Goal: Task Accomplishment & Management: Complete application form

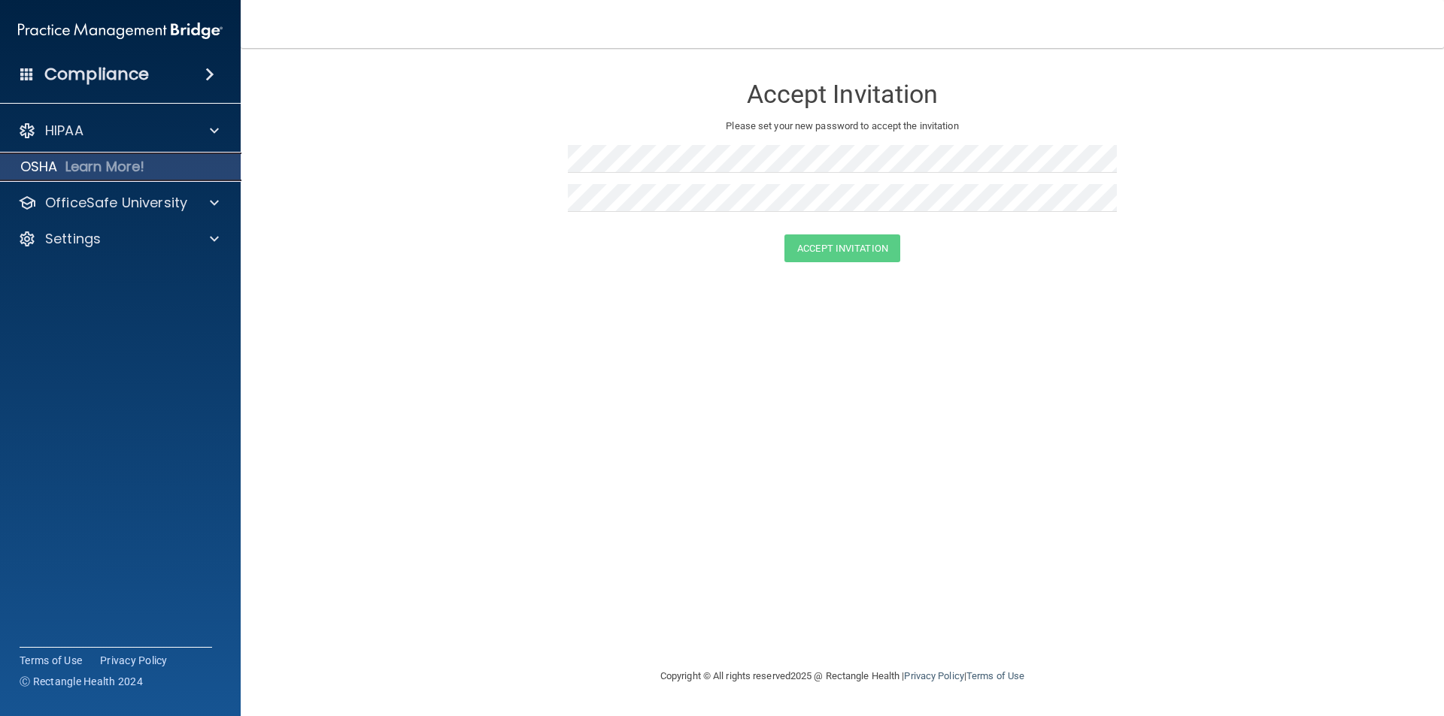
click at [42, 165] on p "OSHA" at bounding box center [39, 167] width 38 height 18
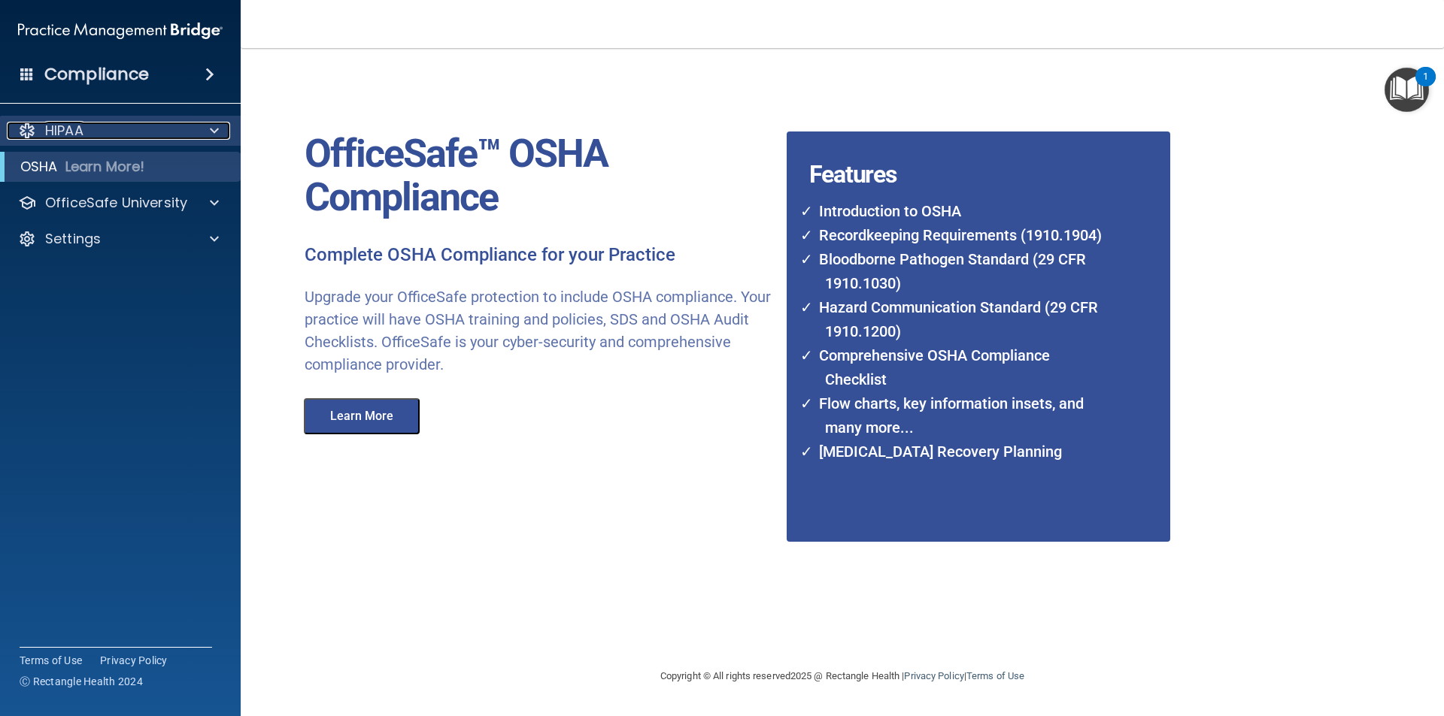
click at [209, 132] on div at bounding box center [212, 131] width 38 height 18
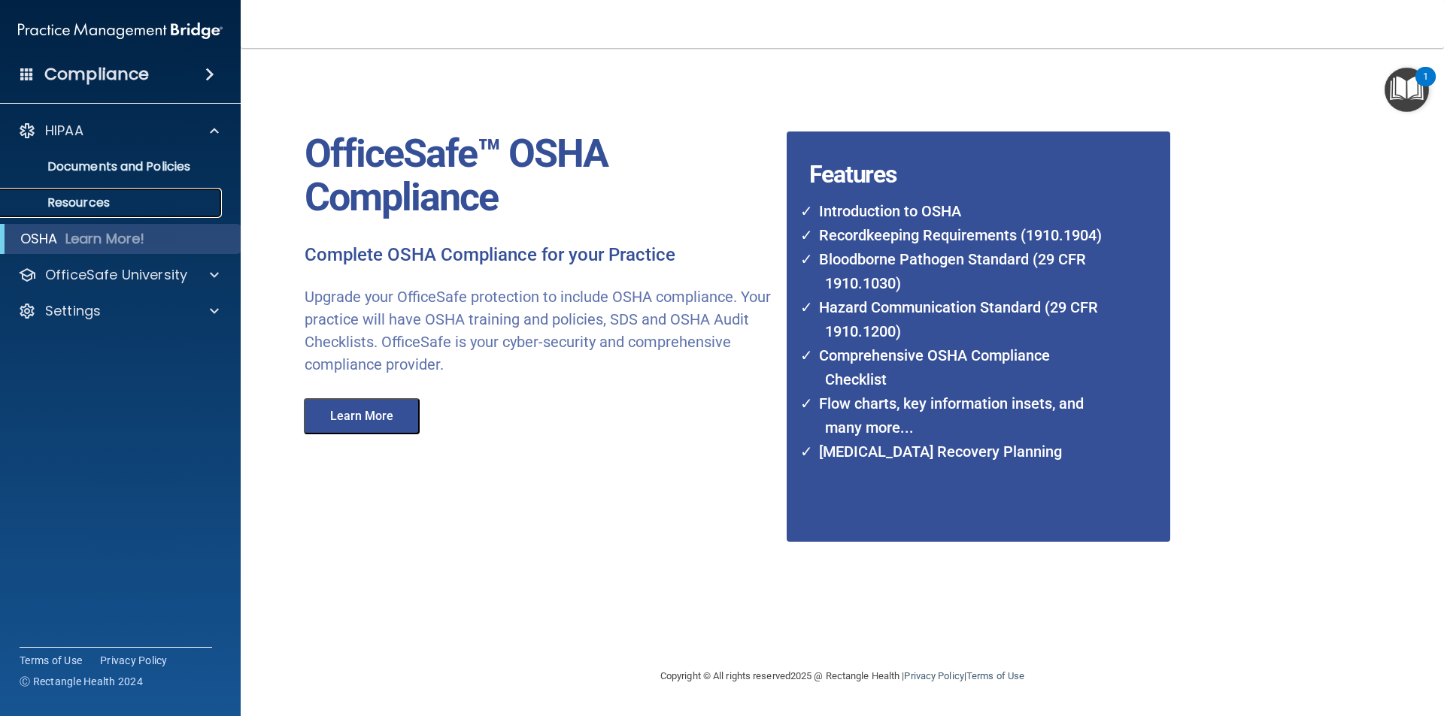
click at [78, 201] on p "Resources" at bounding box center [112, 202] width 205 height 15
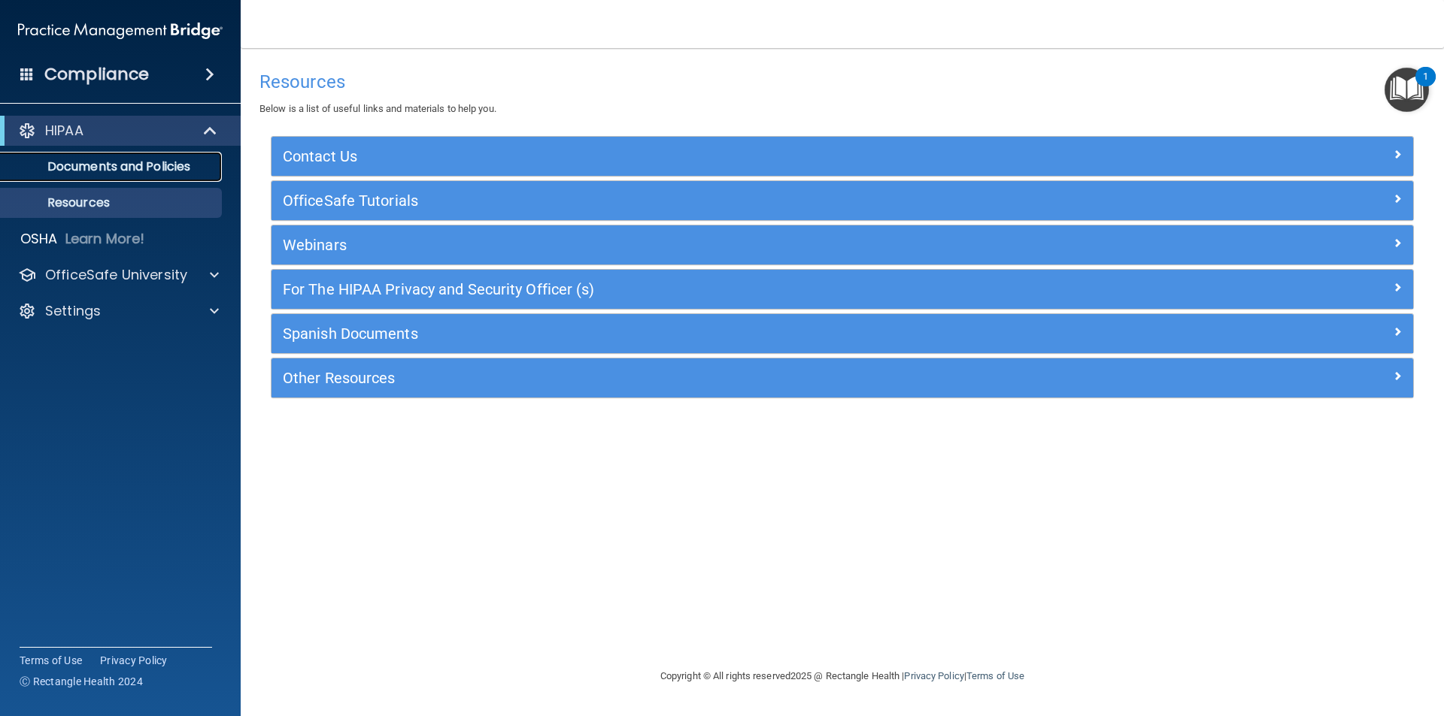
click at [161, 167] on p "Documents and Policies" at bounding box center [112, 166] width 205 height 15
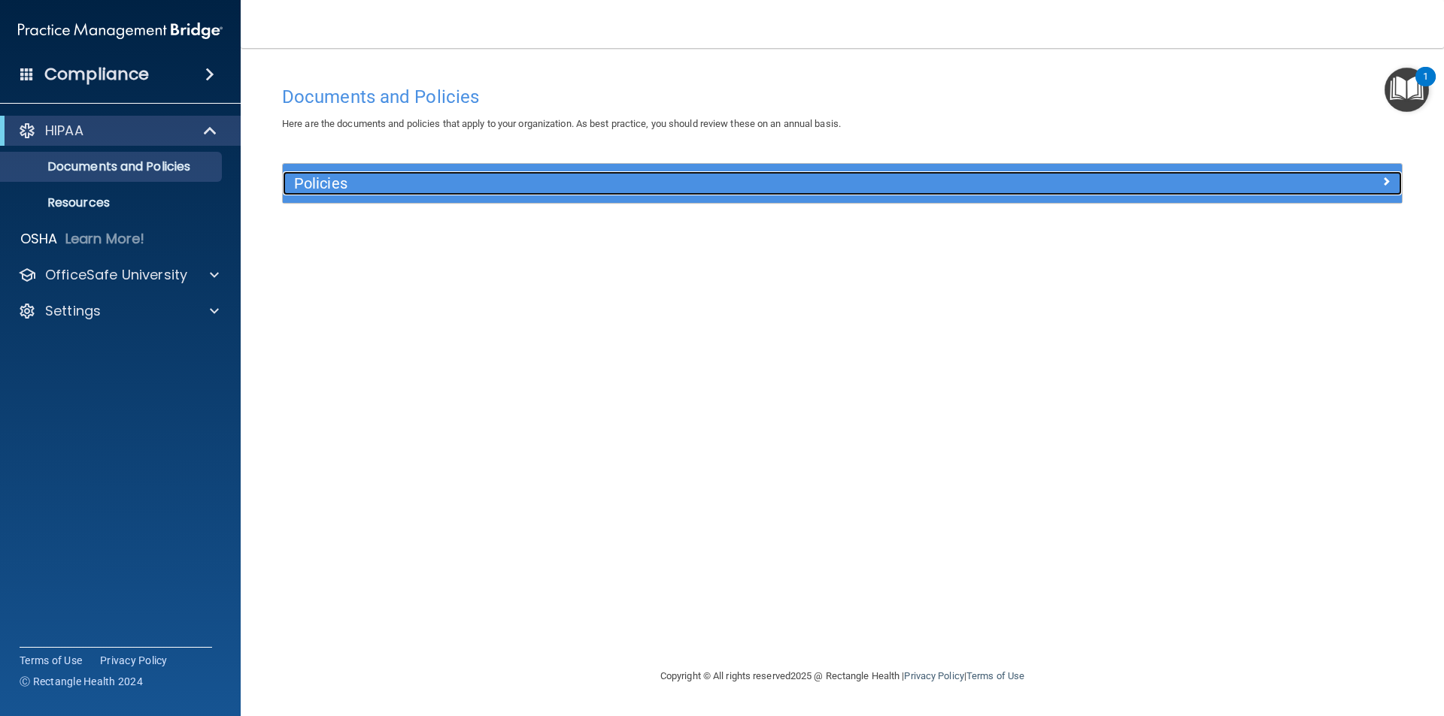
click at [353, 192] on div "Policies" at bounding box center [702, 183] width 839 height 24
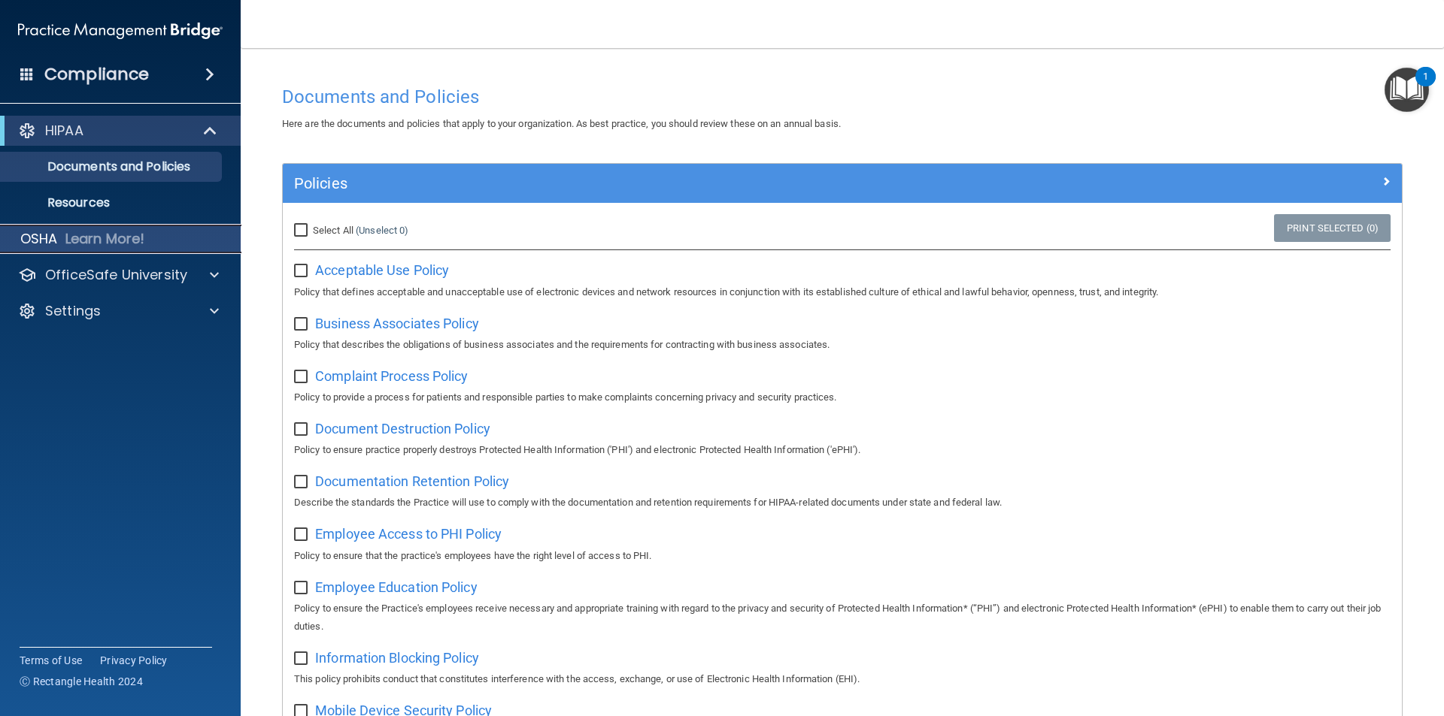
click at [33, 244] on p "OSHA" at bounding box center [39, 239] width 38 height 18
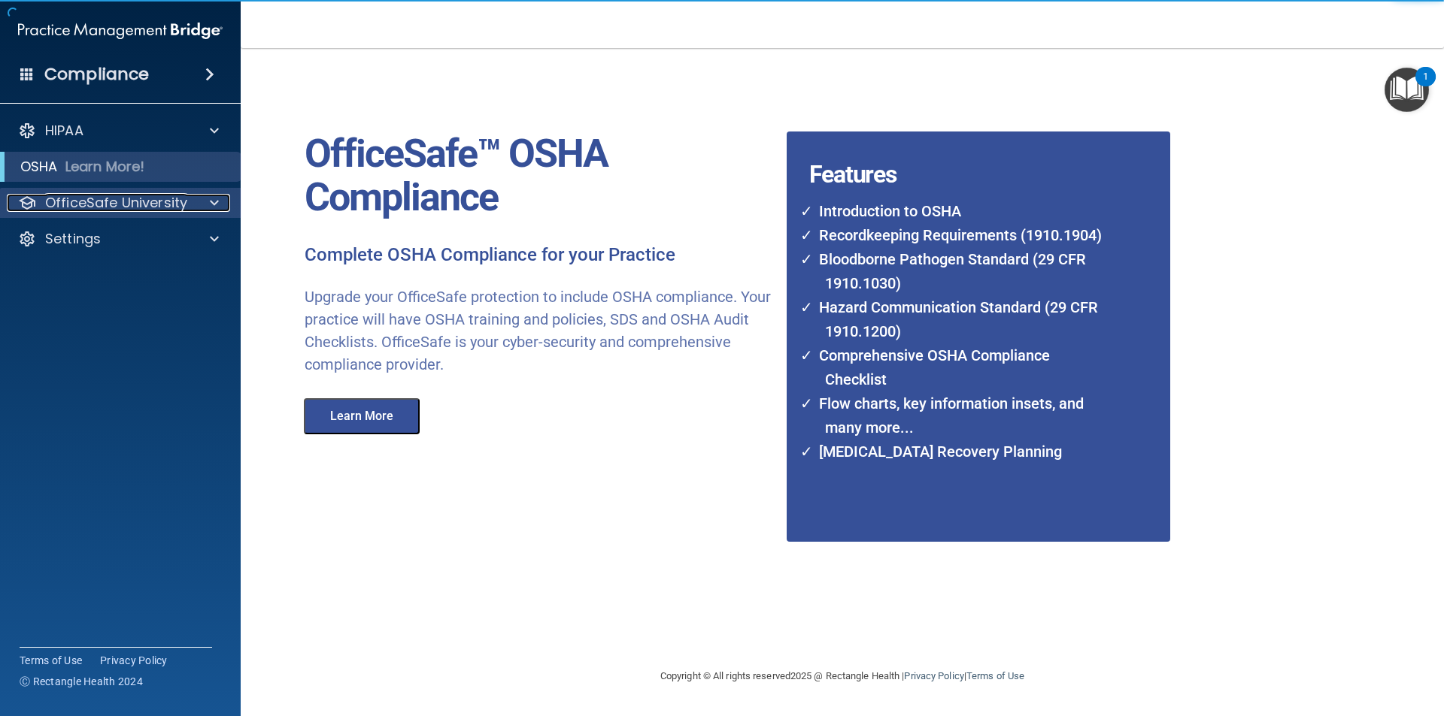
click at [68, 208] on p "OfficeSafe University" at bounding box center [116, 203] width 142 height 18
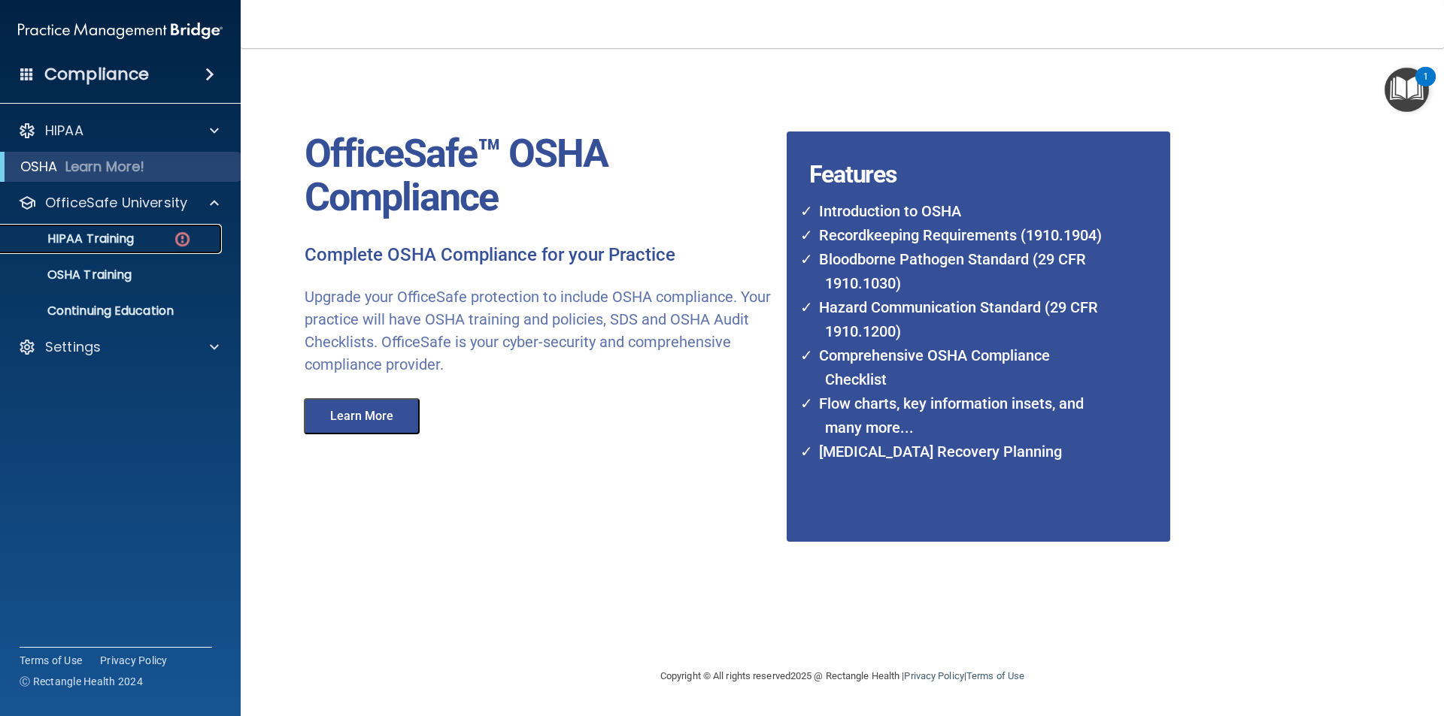
click at [94, 240] on p "HIPAA Training" at bounding box center [72, 239] width 124 height 15
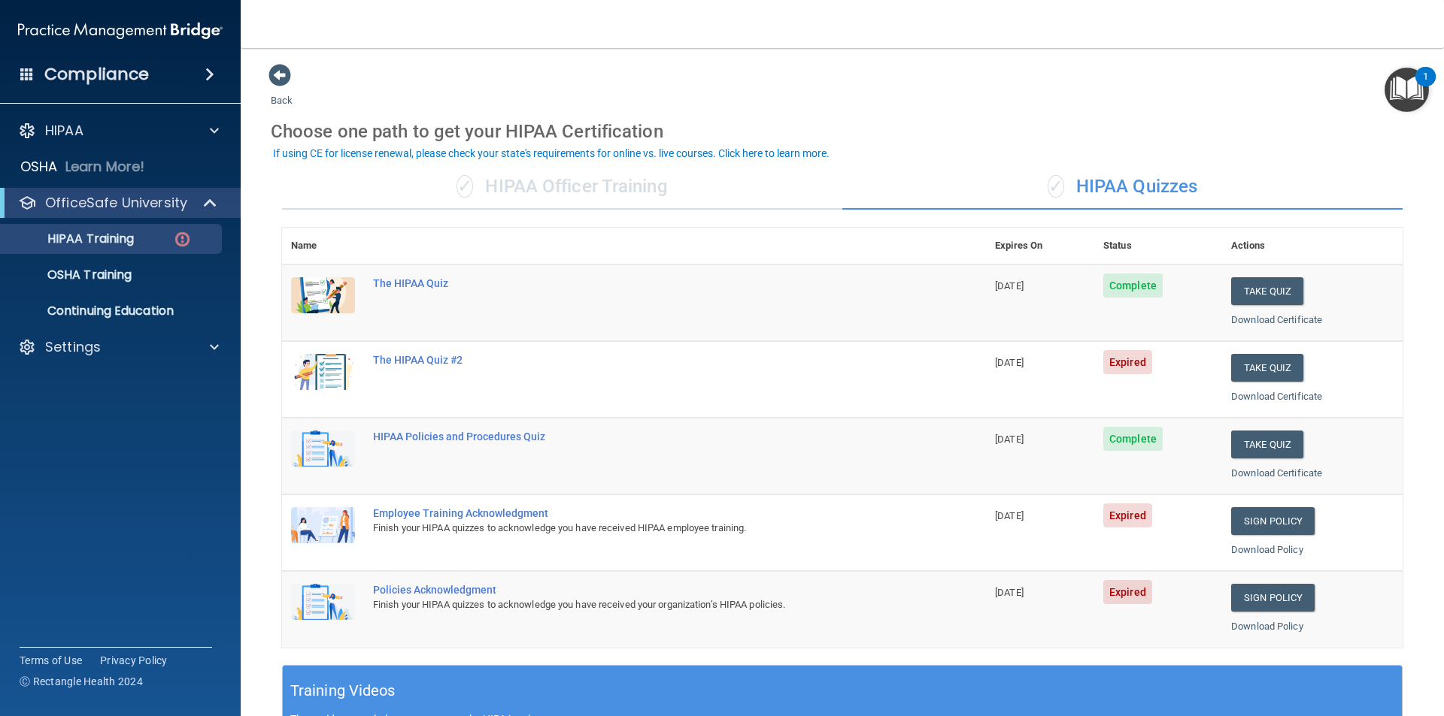
click at [1114, 521] on span "Expired" at bounding box center [1127, 516] width 49 height 24
click at [417, 517] on div "Employee Training Acknowledgment" at bounding box center [642, 513] width 538 height 12
click at [386, 503] on td "Employee Training Acknowledgment Finish your HIPAA quizzes to acknowledge you h…" at bounding box center [675, 533] width 622 height 77
click at [379, 513] on div "Employee Training Acknowledgment" at bounding box center [642, 513] width 538 height 12
click at [1244, 378] on button "Take Quiz" at bounding box center [1267, 368] width 72 height 28
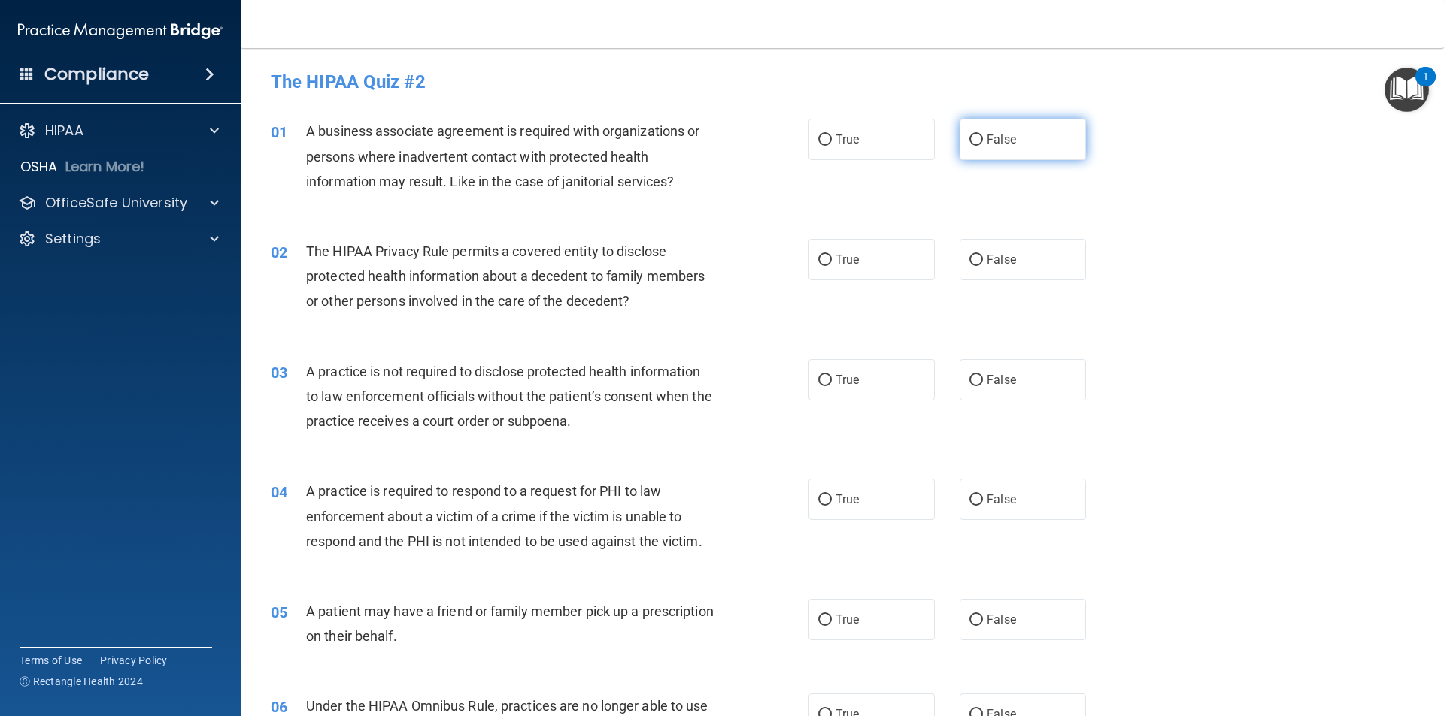
click at [969, 145] on input "False" at bounding box center [976, 140] width 14 height 11
radio input "true"
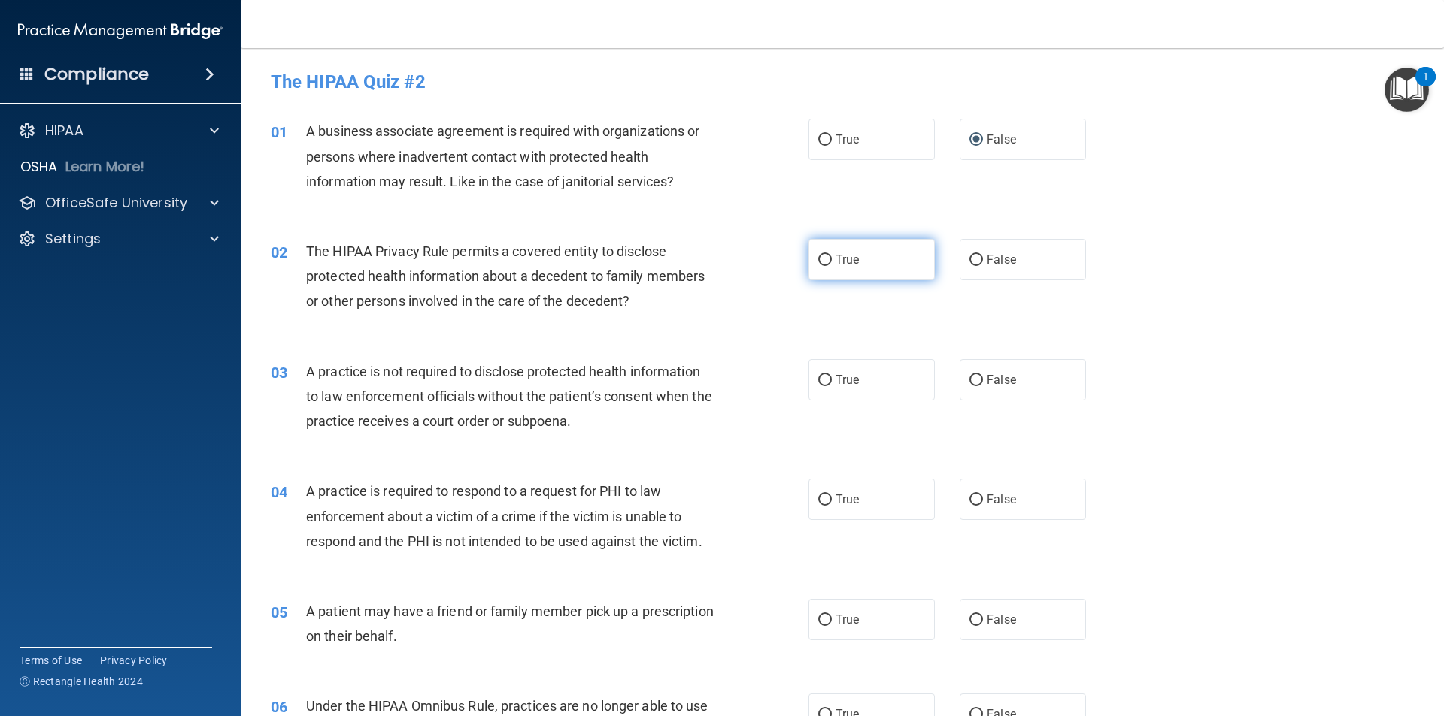
click at [820, 263] on input "True" at bounding box center [825, 260] width 14 height 11
radio input "true"
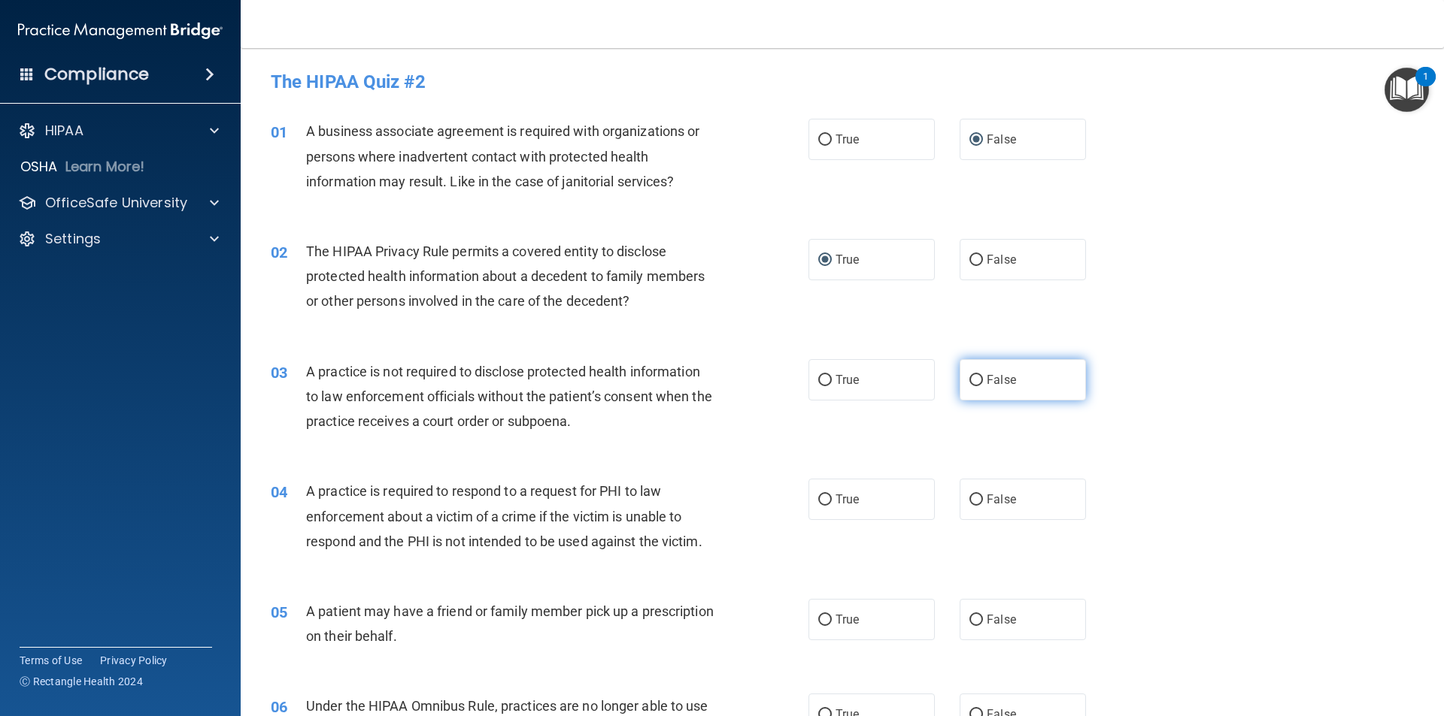
click at [969, 385] on input "False" at bounding box center [976, 380] width 14 height 11
radio input "true"
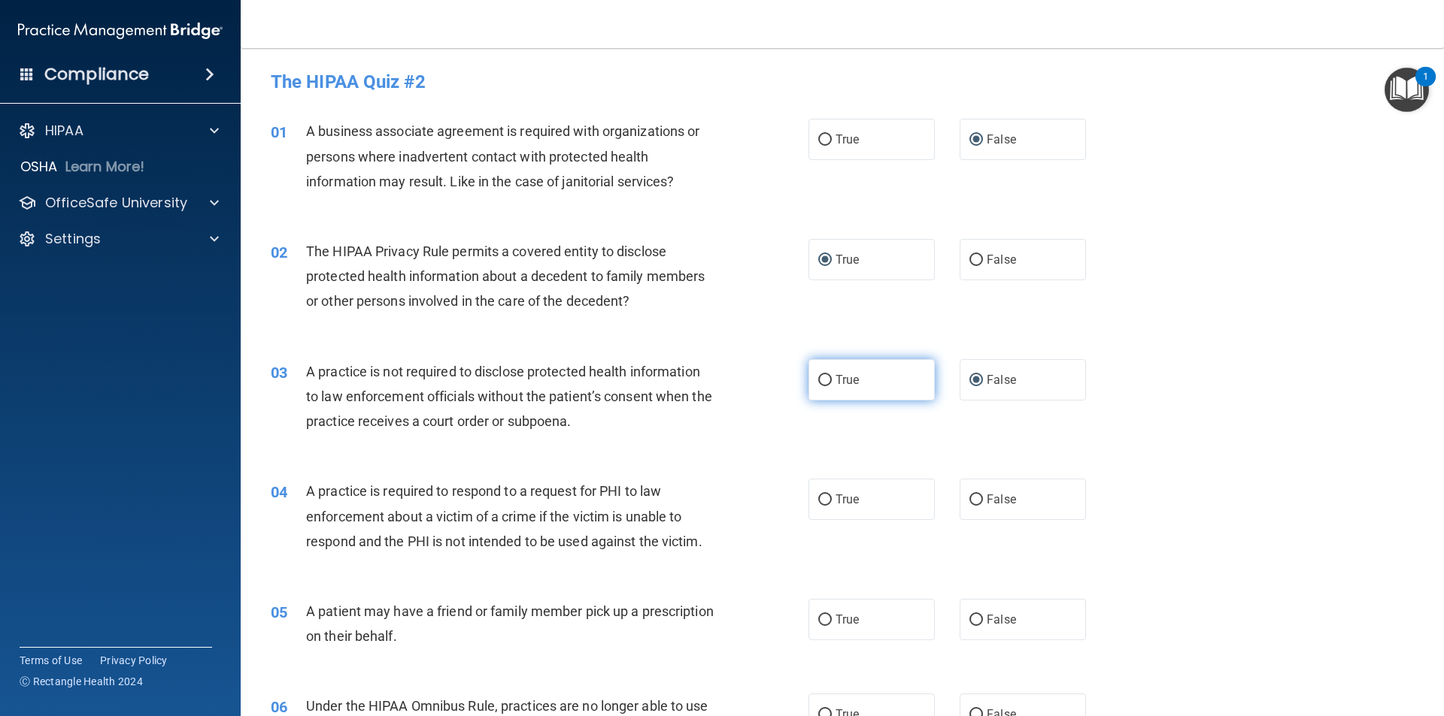
click at [818, 382] on input "True" at bounding box center [825, 380] width 14 height 11
radio input "true"
radio input "false"
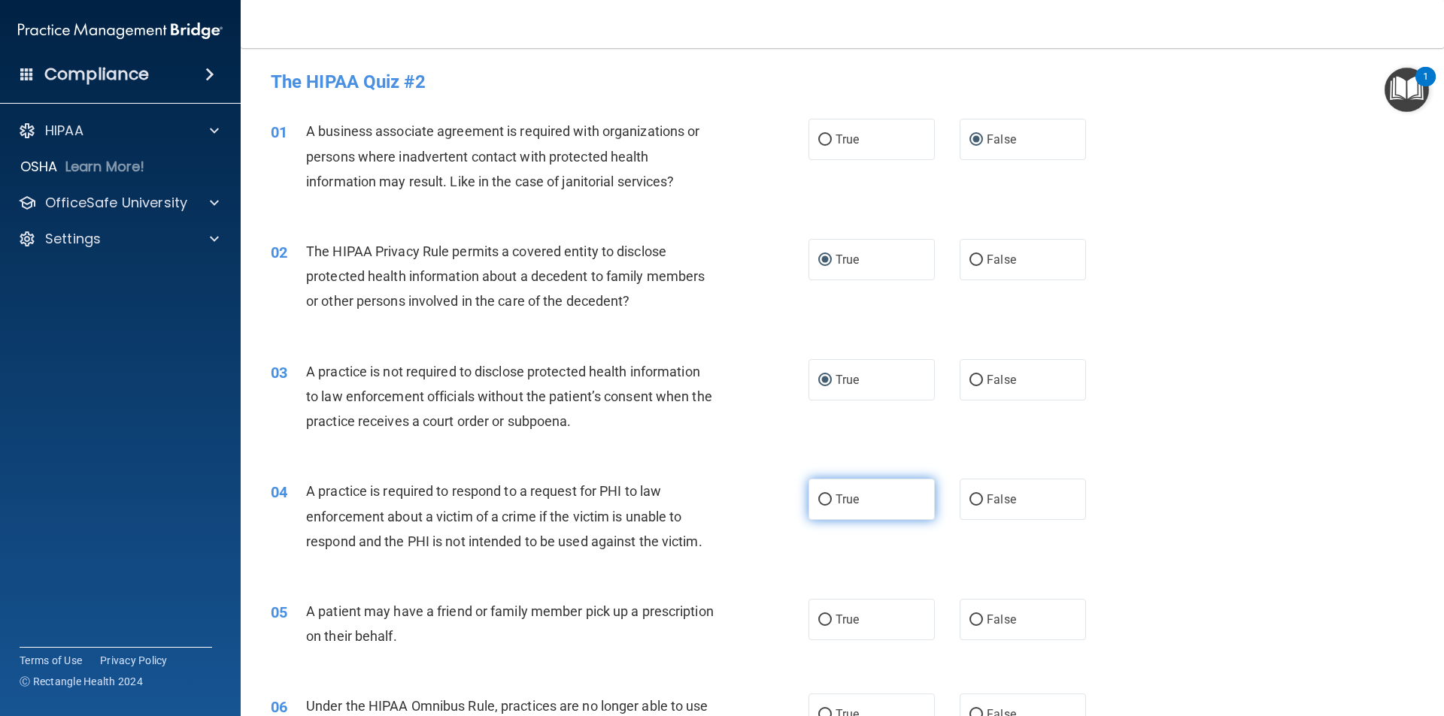
click at [823, 505] on input "True" at bounding box center [825, 500] width 14 height 11
radio input "true"
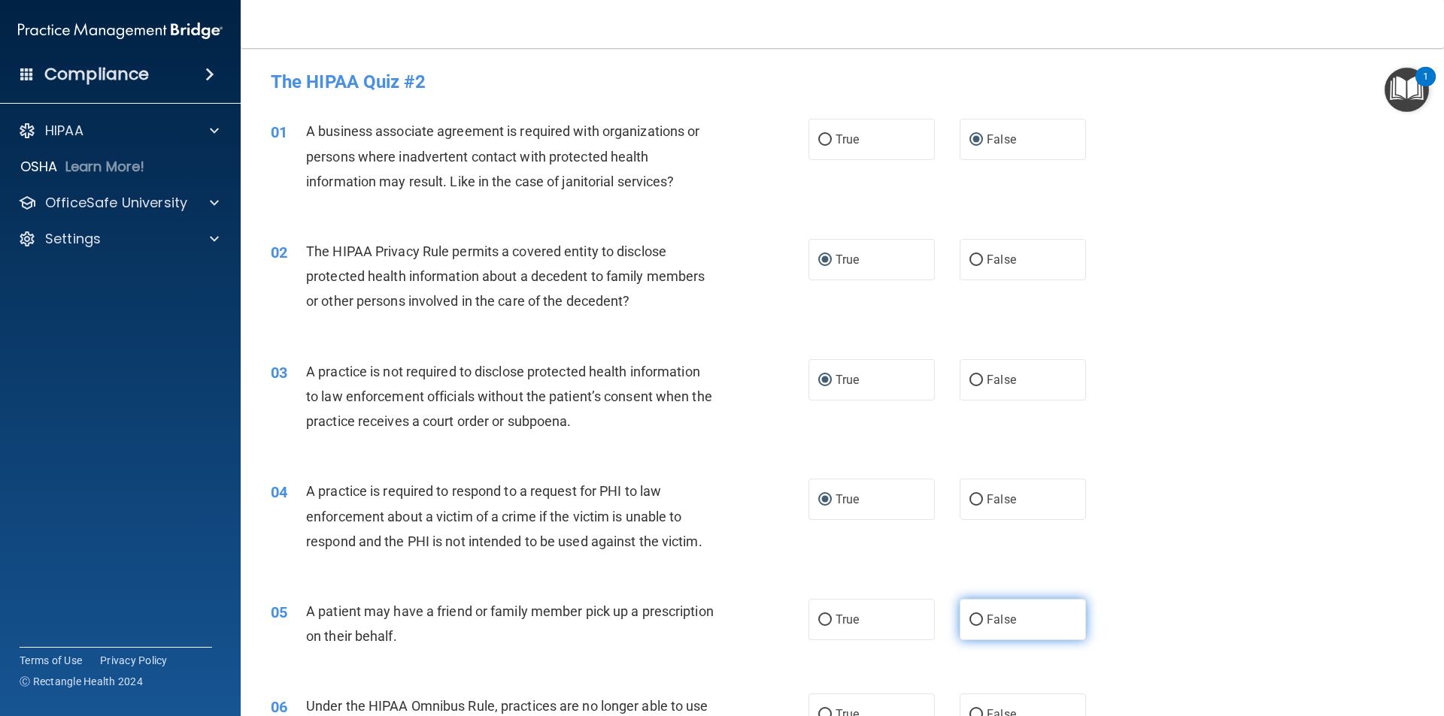
click at [973, 623] on input "False" at bounding box center [976, 620] width 14 height 11
radio input "true"
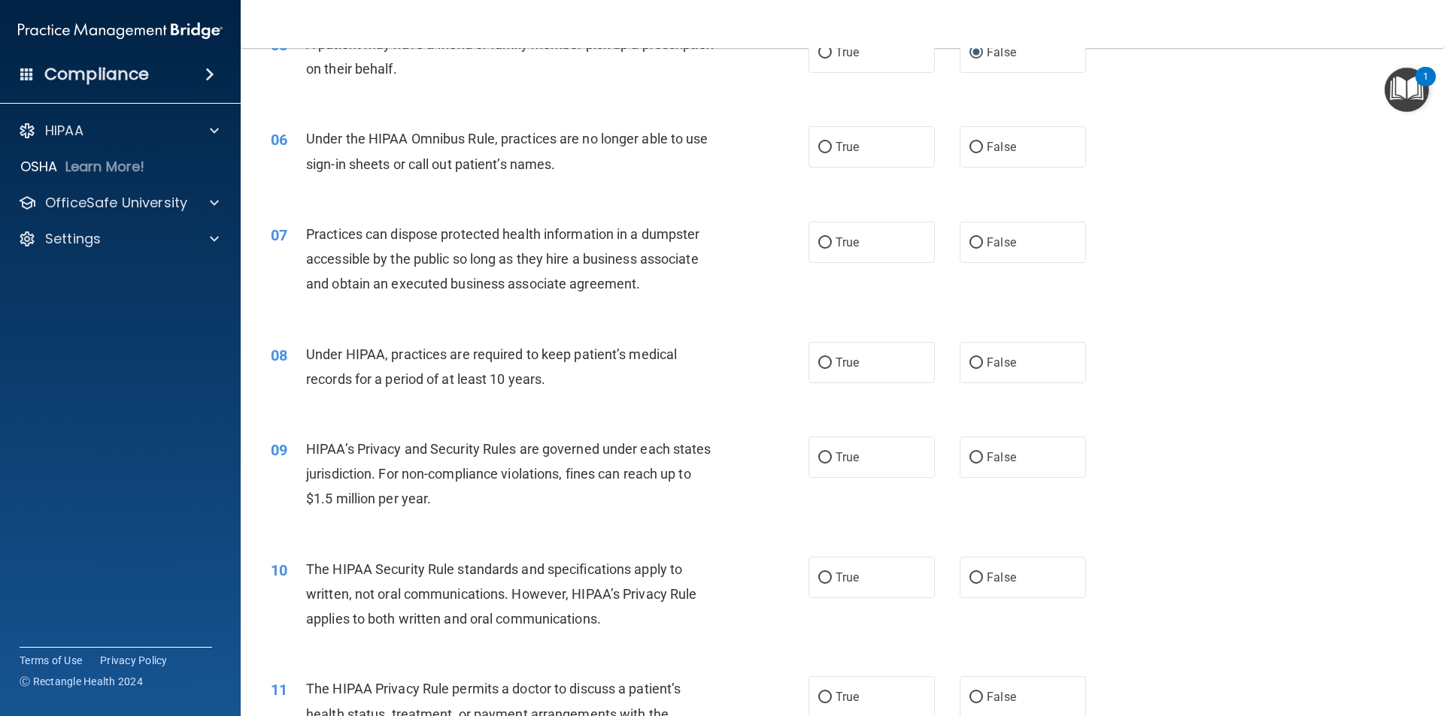
scroll to position [601, 0]
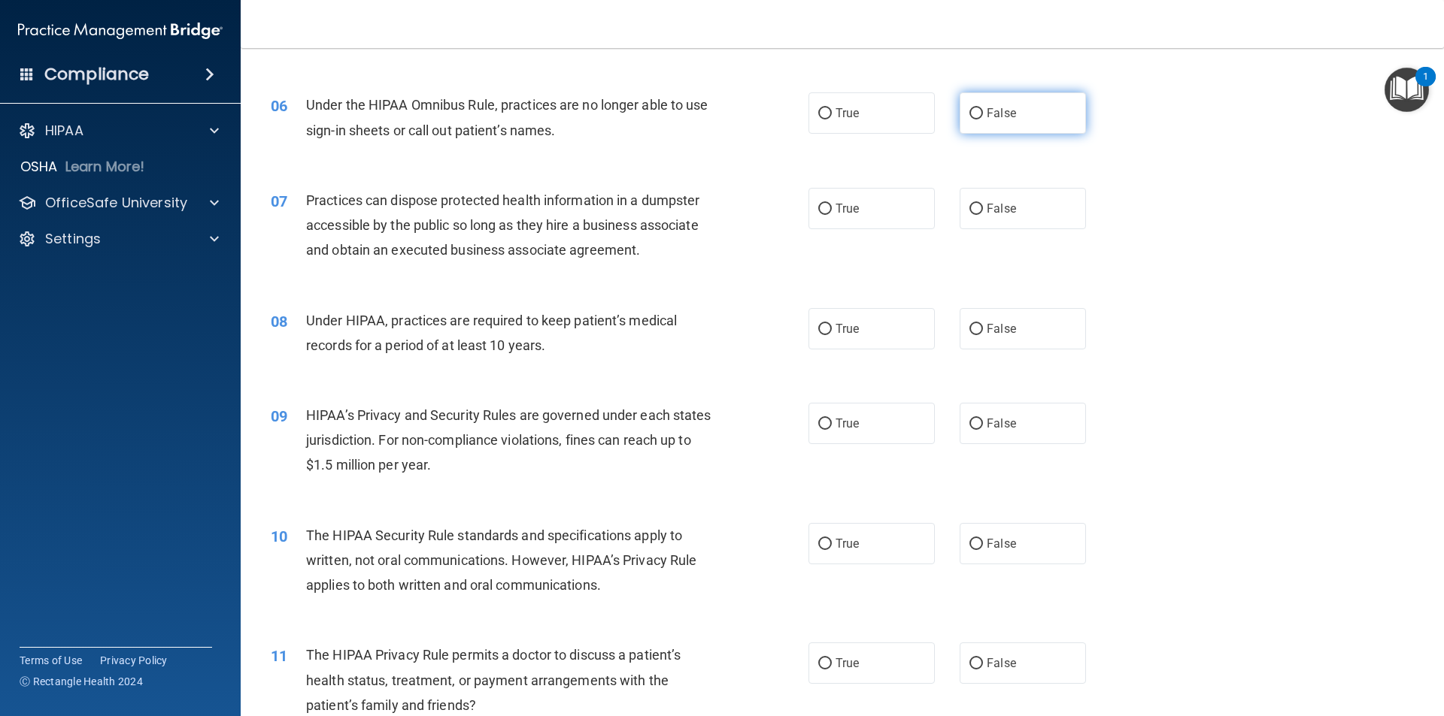
click at [970, 121] on label "False" at bounding box center [1022, 112] width 126 height 41
click at [970, 120] on input "False" at bounding box center [976, 113] width 14 height 11
radio input "true"
click at [969, 211] on input "False" at bounding box center [976, 209] width 14 height 11
radio input "true"
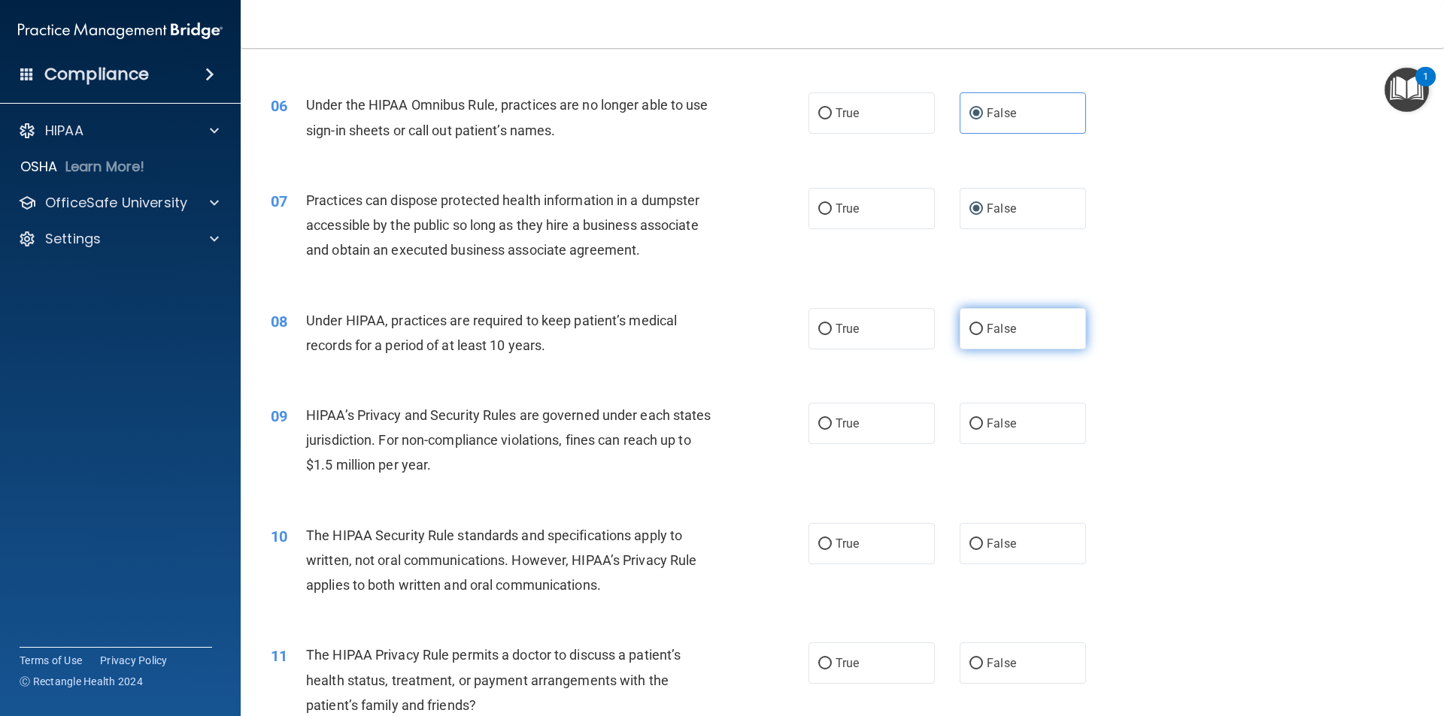
click at [972, 333] on input "False" at bounding box center [976, 329] width 14 height 11
radio input "true"
click at [969, 428] on input "False" at bounding box center [976, 424] width 14 height 11
radio input "true"
click at [829, 544] on label "True" at bounding box center [871, 543] width 126 height 41
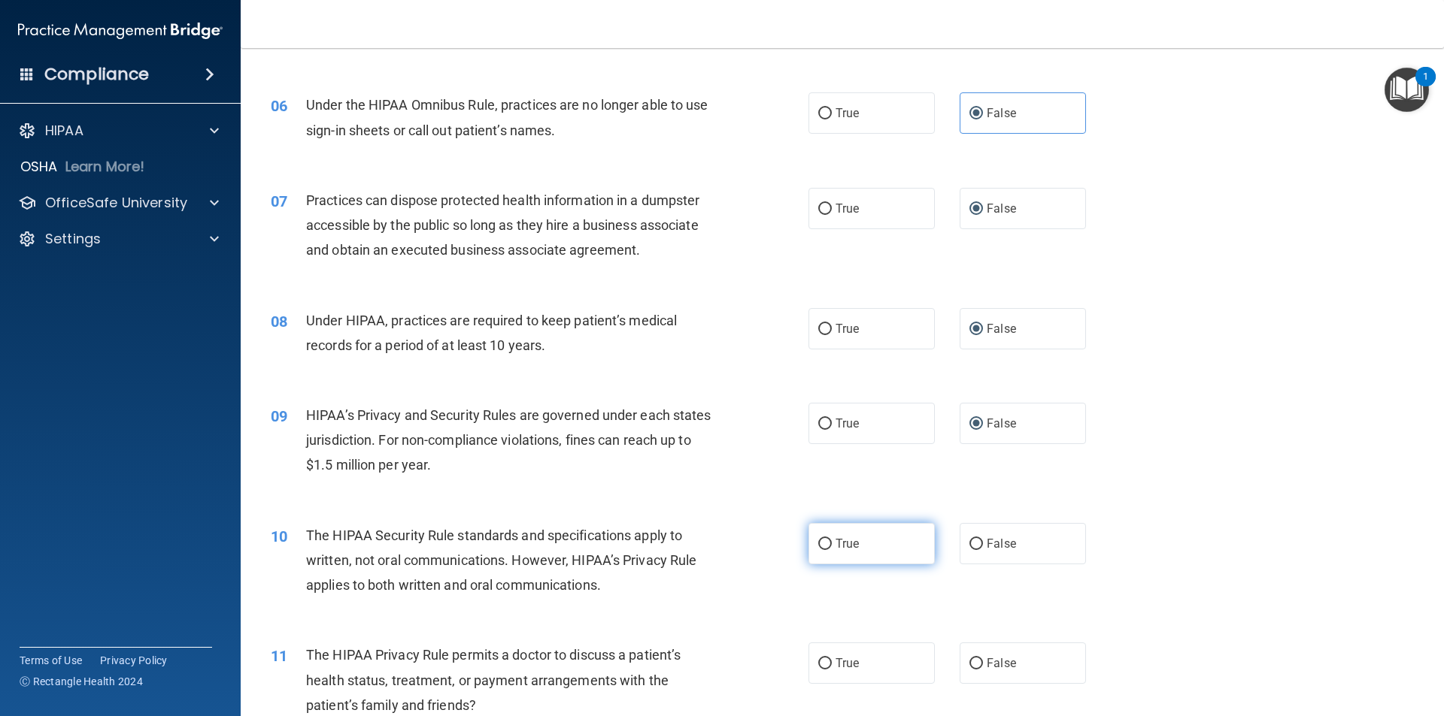
click at [829, 544] on input "True" at bounding box center [825, 544] width 14 height 11
radio input "true"
click at [818, 661] on input "True" at bounding box center [825, 664] width 14 height 11
radio input "true"
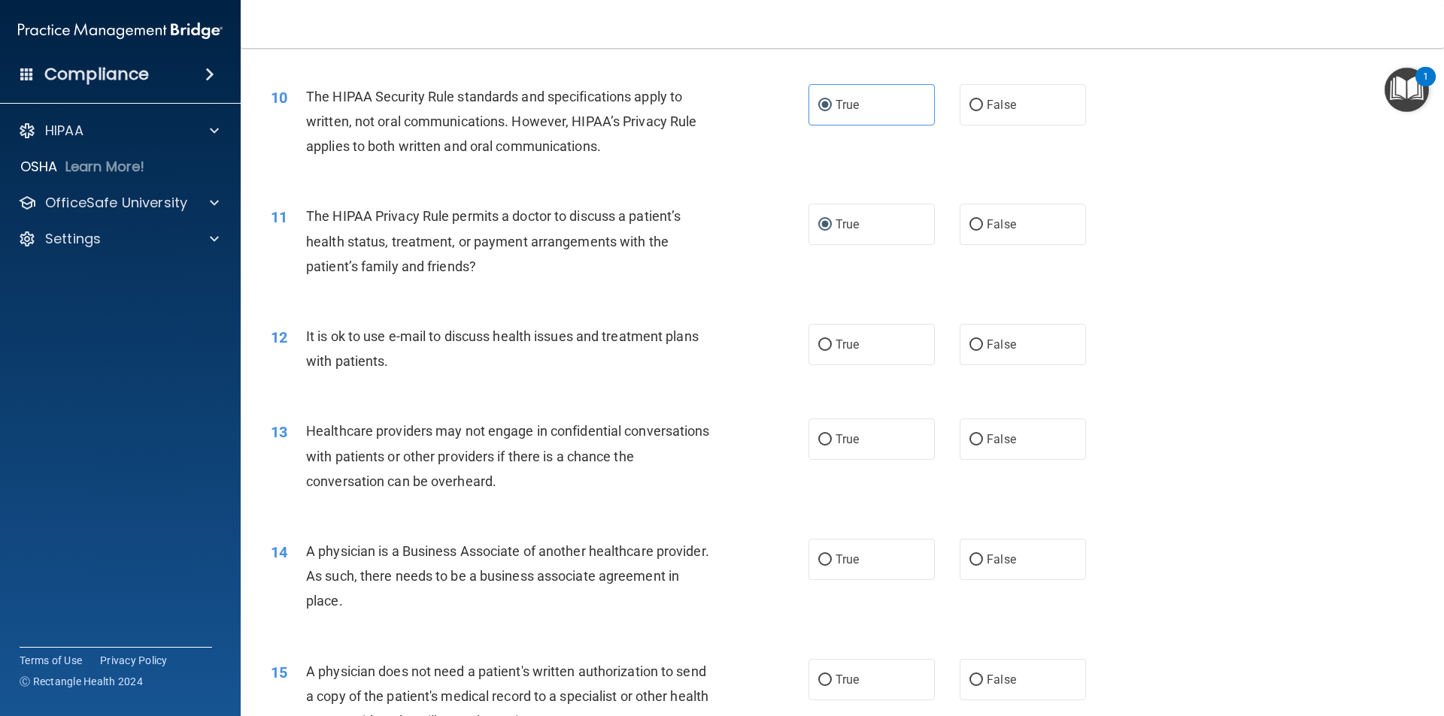
scroll to position [1053, 0]
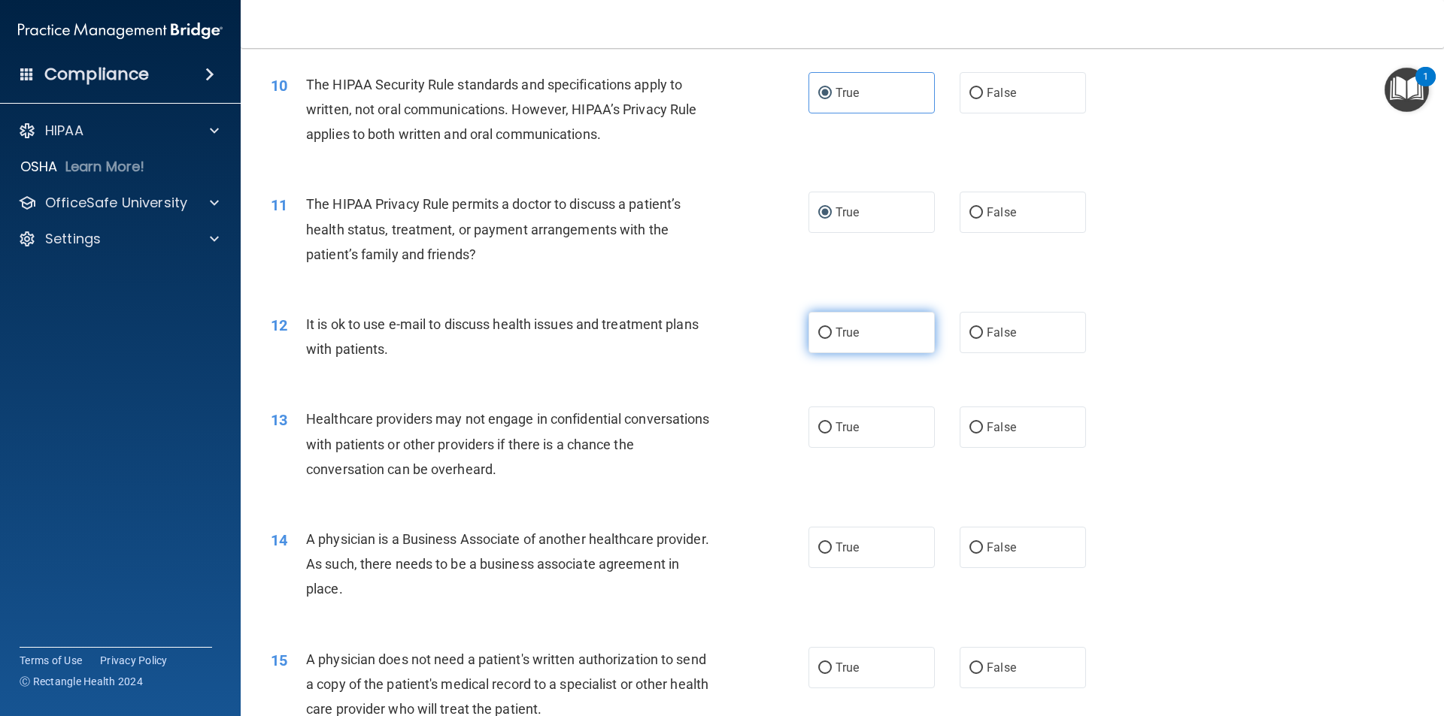
click at [823, 334] on input "True" at bounding box center [825, 333] width 14 height 11
radio input "true"
click at [967, 436] on label "False" at bounding box center [1022, 427] width 126 height 41
click at [969, 434] on input "False" at bounding box center [976, 428] width 14 height 11
radio input "true"
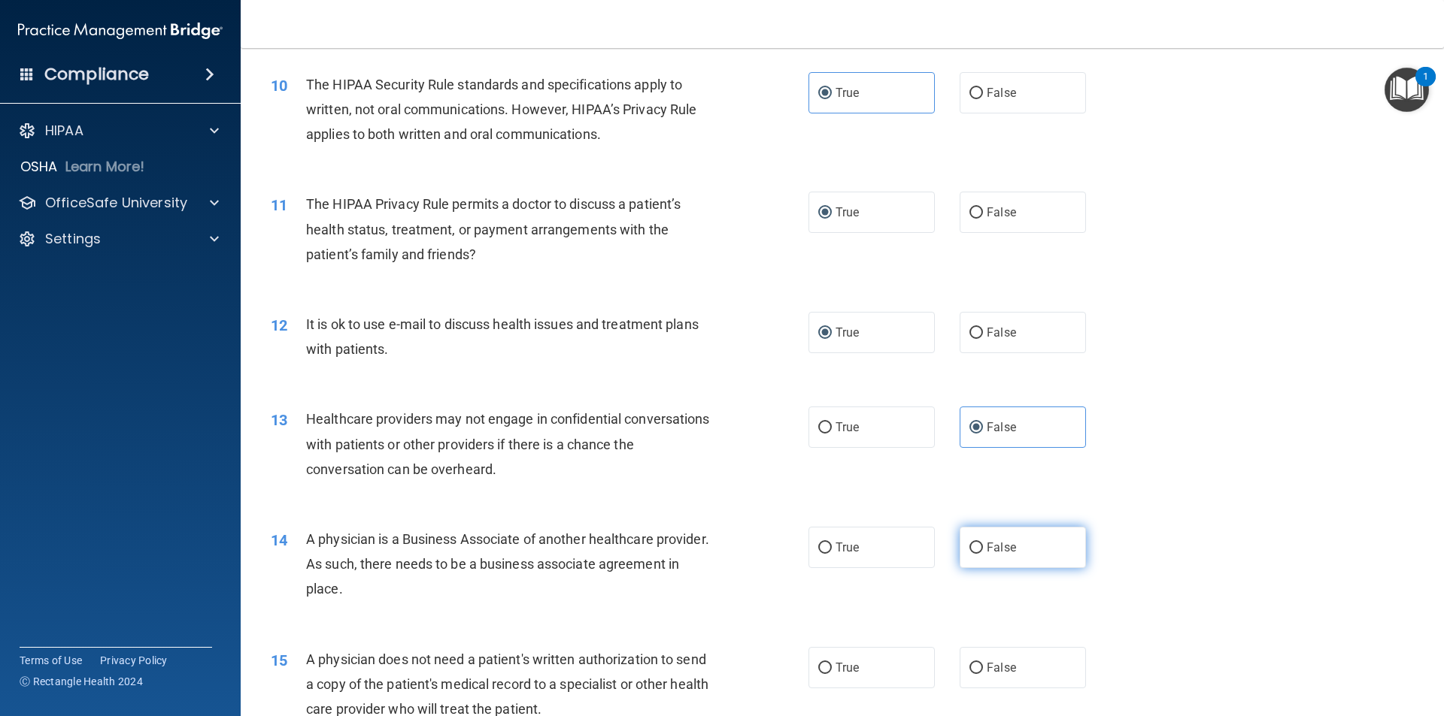
click at [974, 547] on input "False" at bounding box center [976, 548] width 14 height 11
radio input "true"
click at [823, 668] on input "True" at bounding box center [825, 668] width 14 height 11
radio input "true"
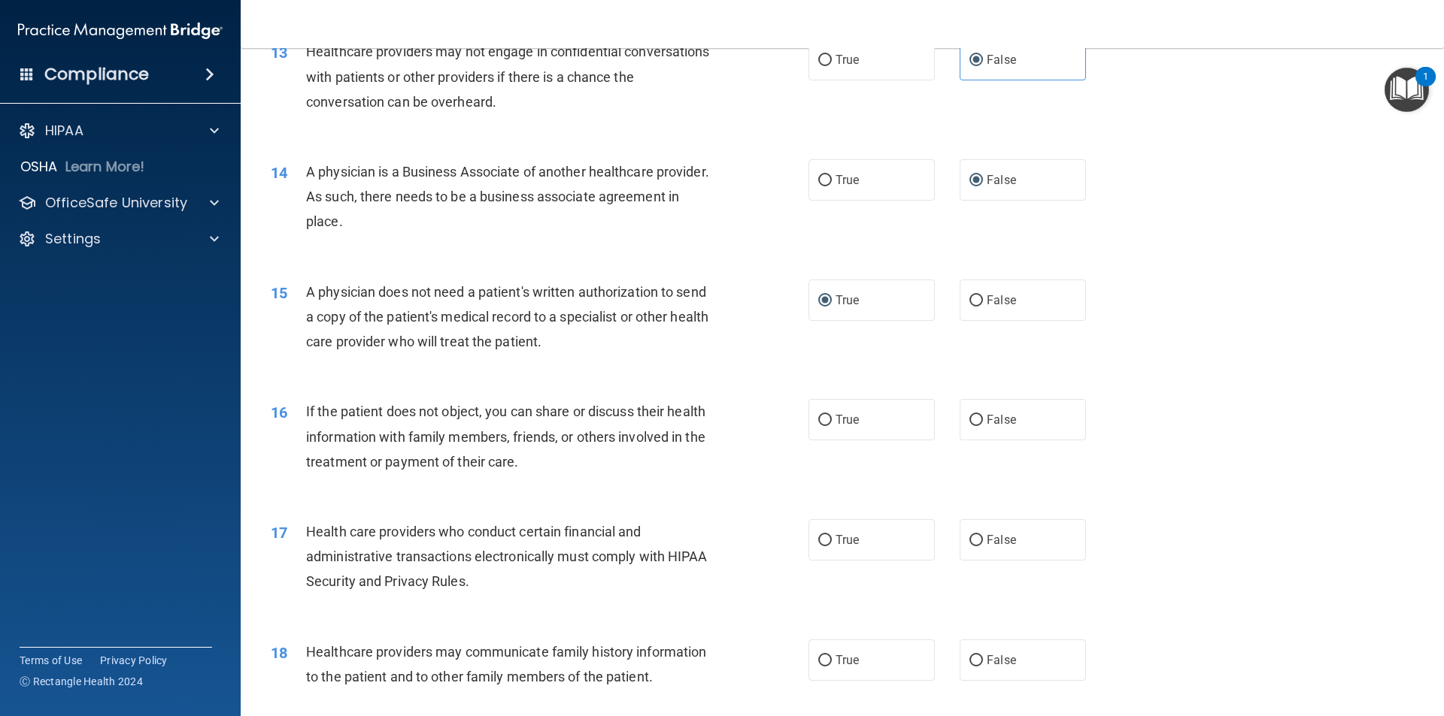
scroll to position [1428, 0]
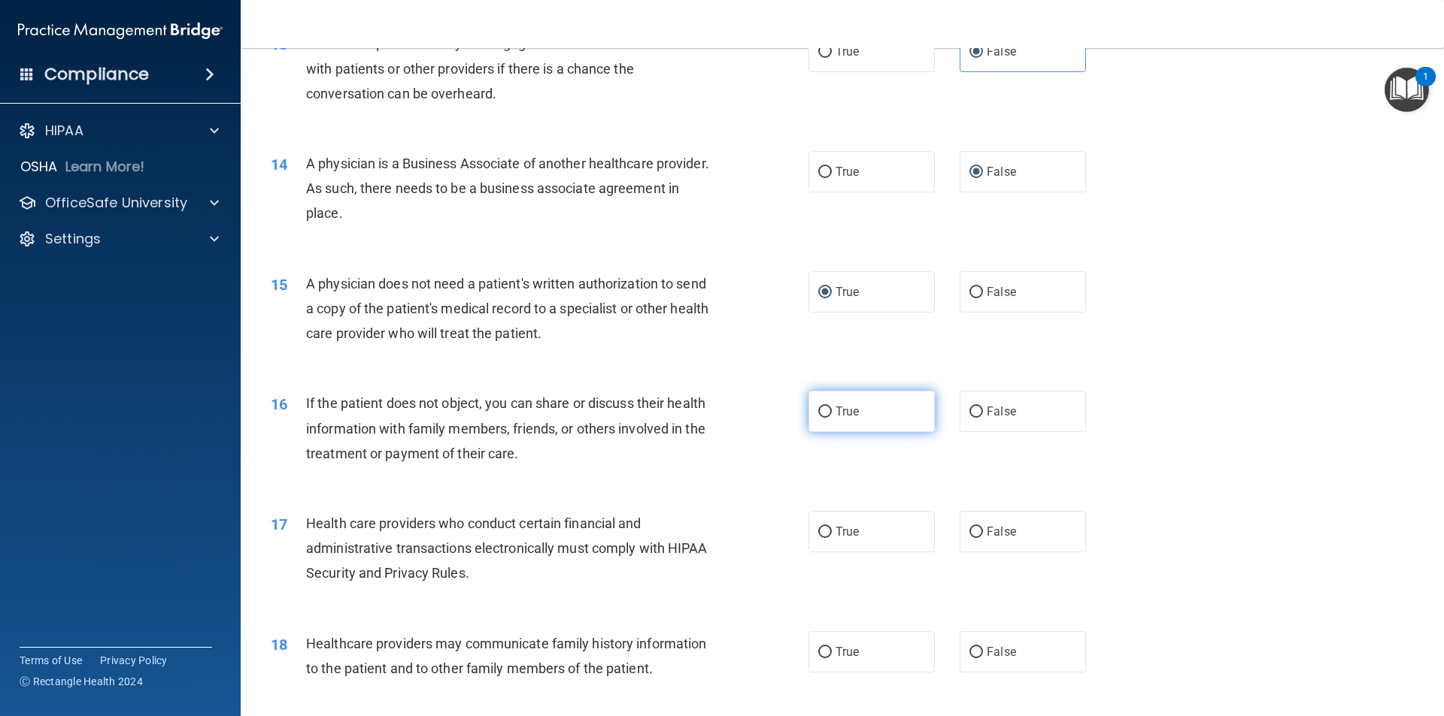
click at [843, 406] on span "True" at bounding box center [846, 411] width 23 height 14
click at [832, 407] on input "True" at bounding box center [825, 412] width 14 height 11
radio input "true"
click at [847, 536] on span "True" at bounding box center [846, 532] width 23 height 14
click at [832, 536] on input "True" at bounding box center [825, 532] width 14 height 11
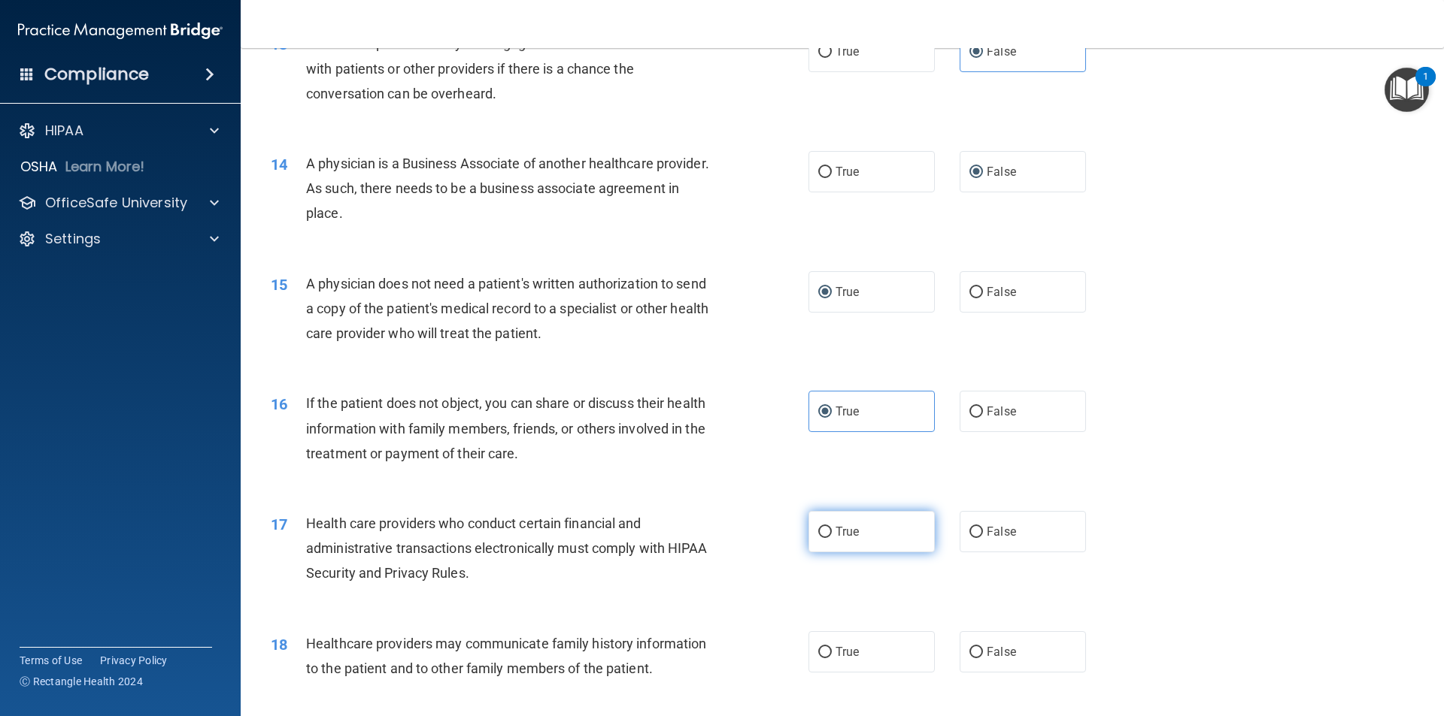
radio input "true"
click at [979, 657] on label "False" at bounding box center [1022, 652] width 126 height 41
click at [979, 657] on input "False" at bounding box center [976, 652] width 14 height 11
radio input "true"
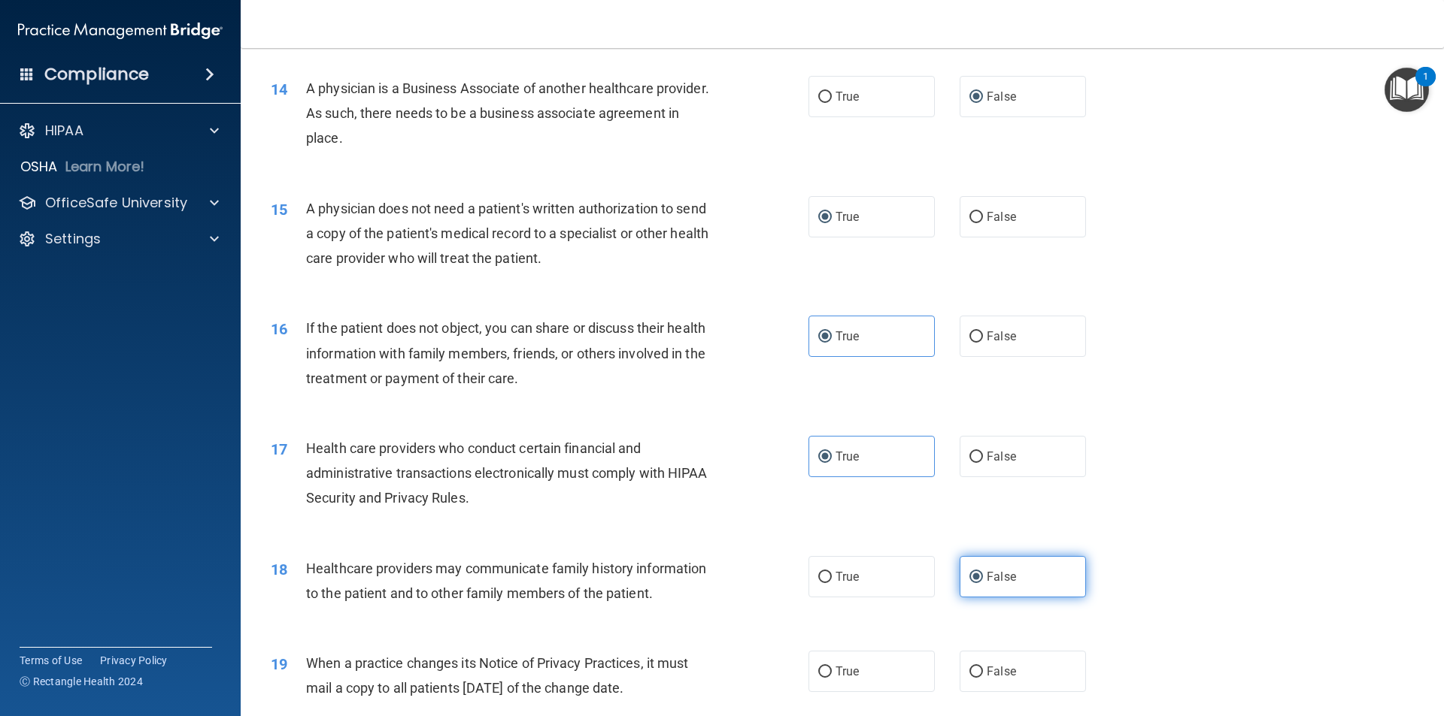
scroll to position [1579, 0]
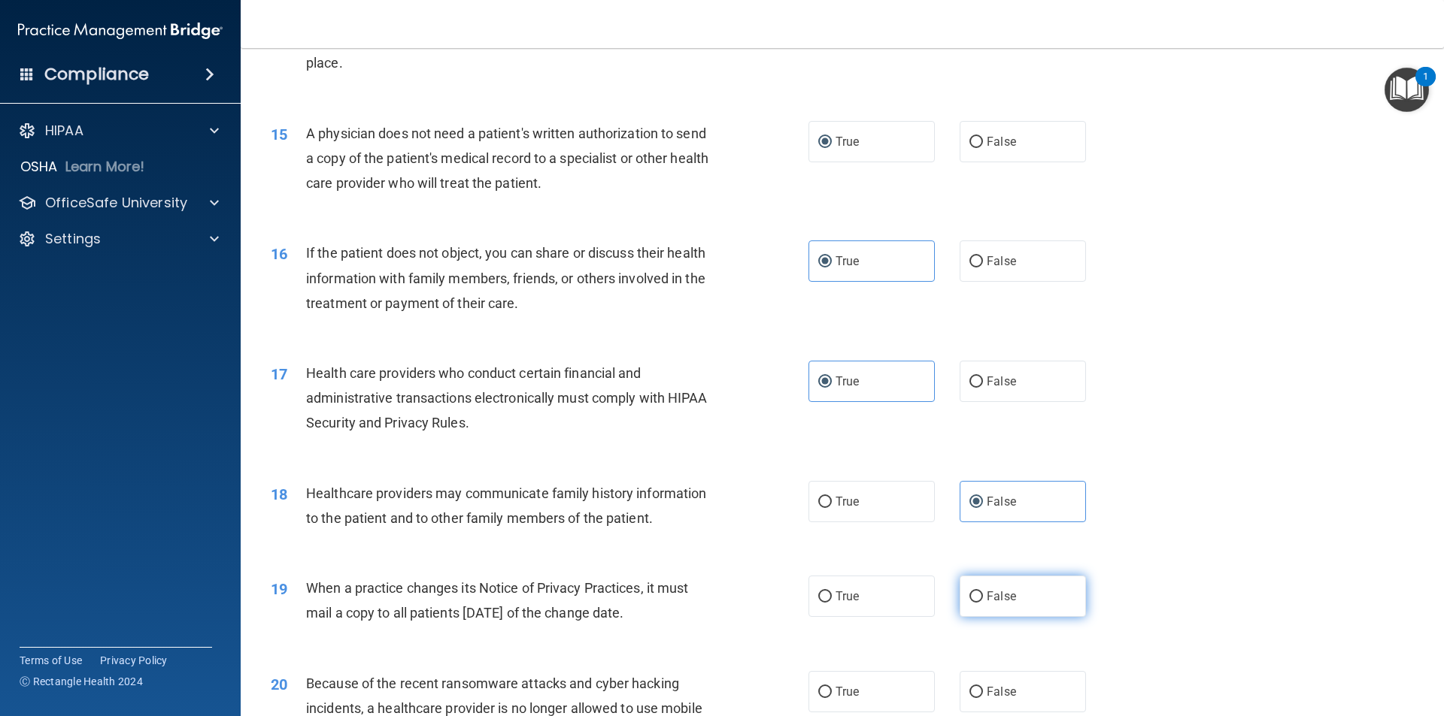
click at [970, 600] on input "False" at bounding box center [976, 597] width 14 height 11
radio input "true"
click at [975, 701] on label "False" at bounding box center [1022, 691] width 126 height 41
click at [975, 698] on input "False" at bounding box center [976, 692] width 14 height 11
radio input "true"
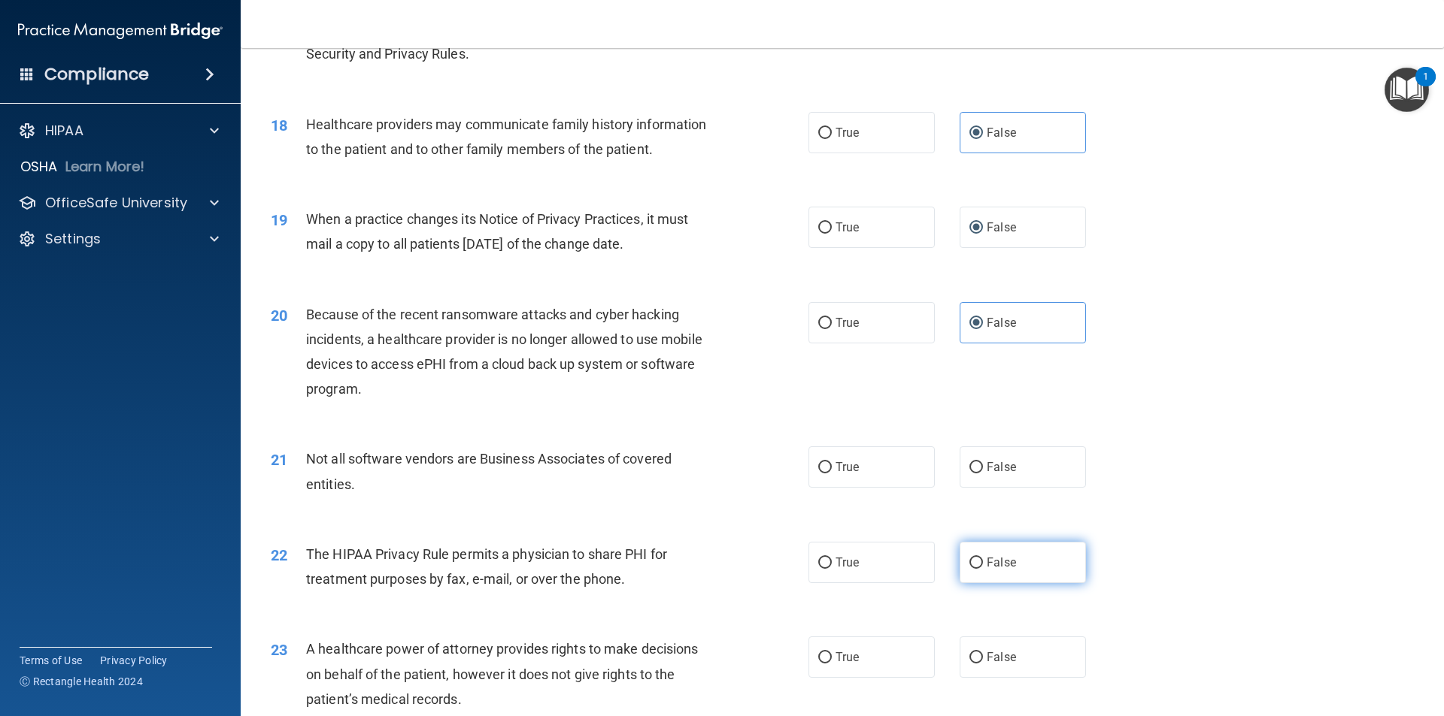
scroll to position [1955, 0]
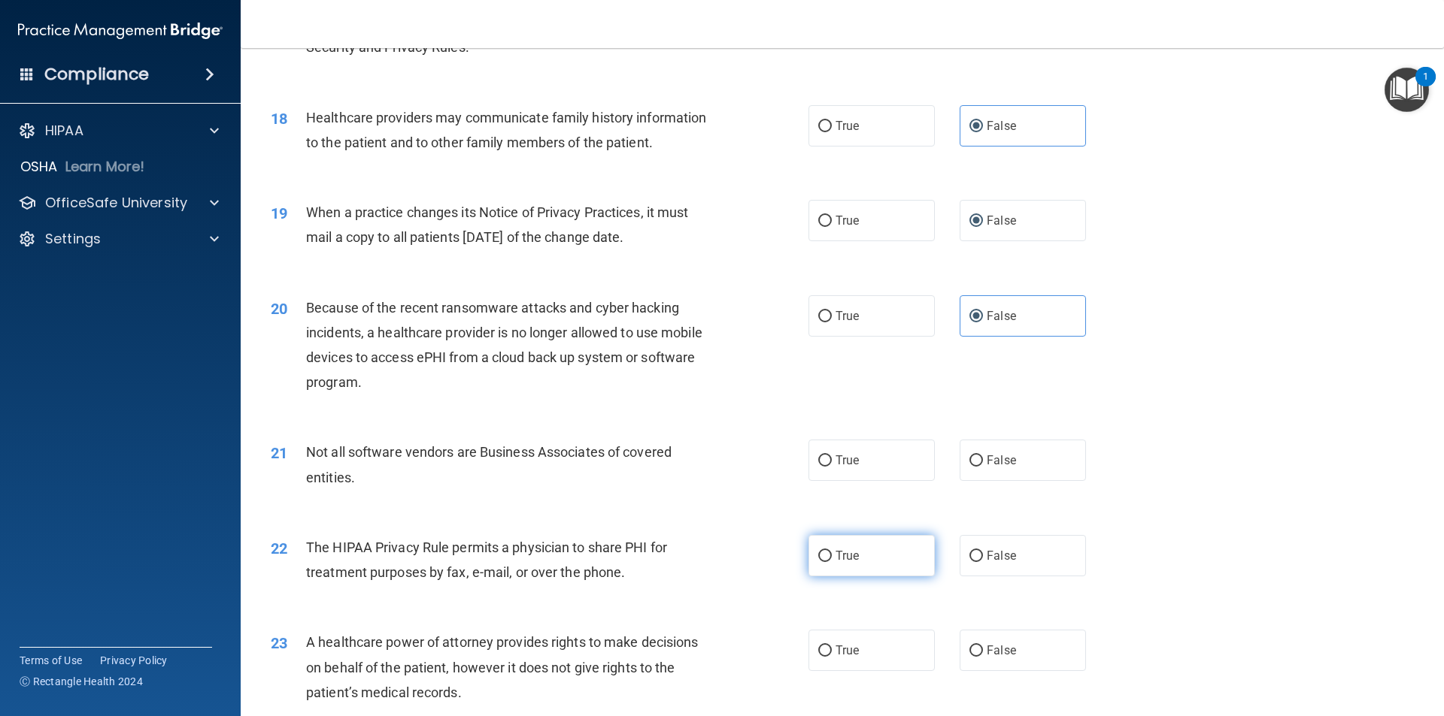
click at [829, 555] on label "True" at bounding box center [871, 555] width 126 height 41
click at [829, 555] on input "True" at bounding box center [825, 556] width 14 height 11
radio input "true"
click at [823, 650] on input "True" at bounding box center [825, 651] width 14 height 11
radio input "true"
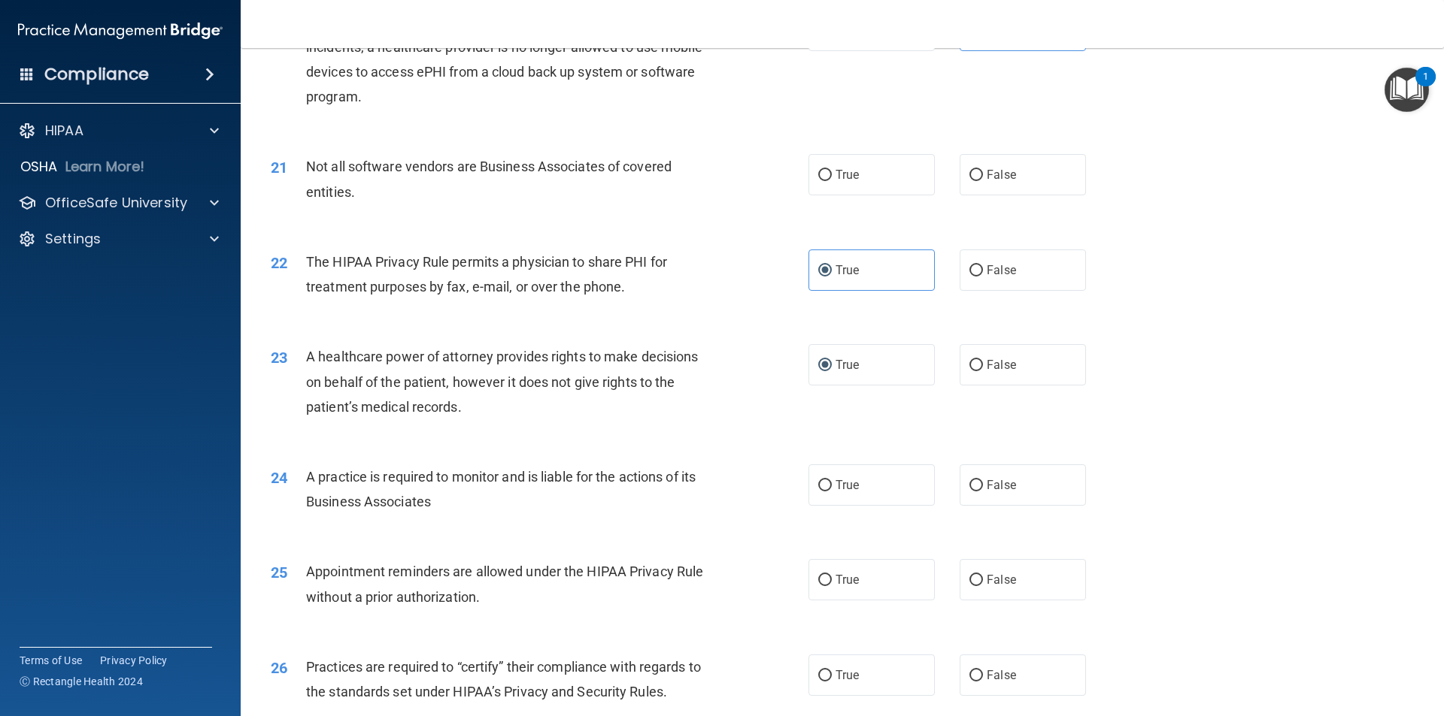
scroll to position [2256, 0]
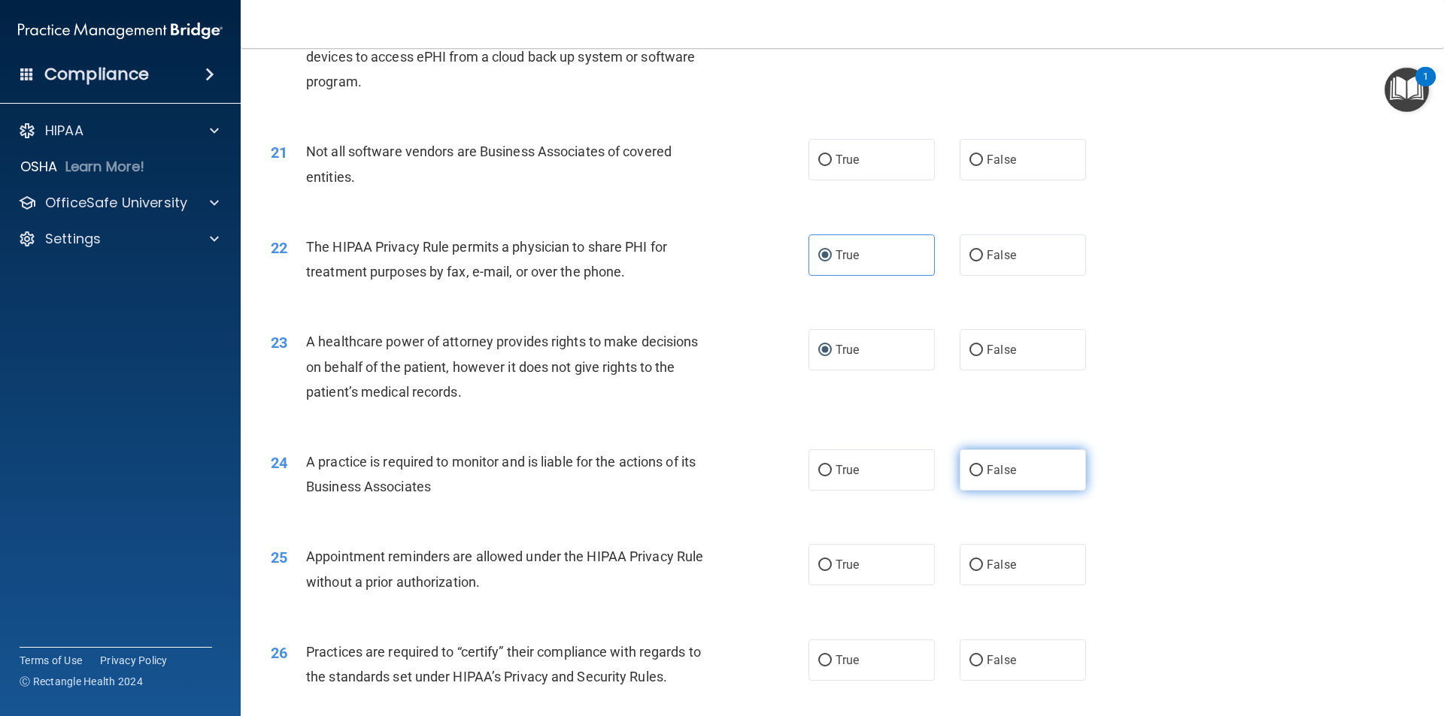
click at [971, 474] on input "False" at bounding box center [976, 470] width 14 height 11
radio input "true"
click at [970, 561] on input "False" at bounding box center [976, 565] width 14 height 11
radio input "true"
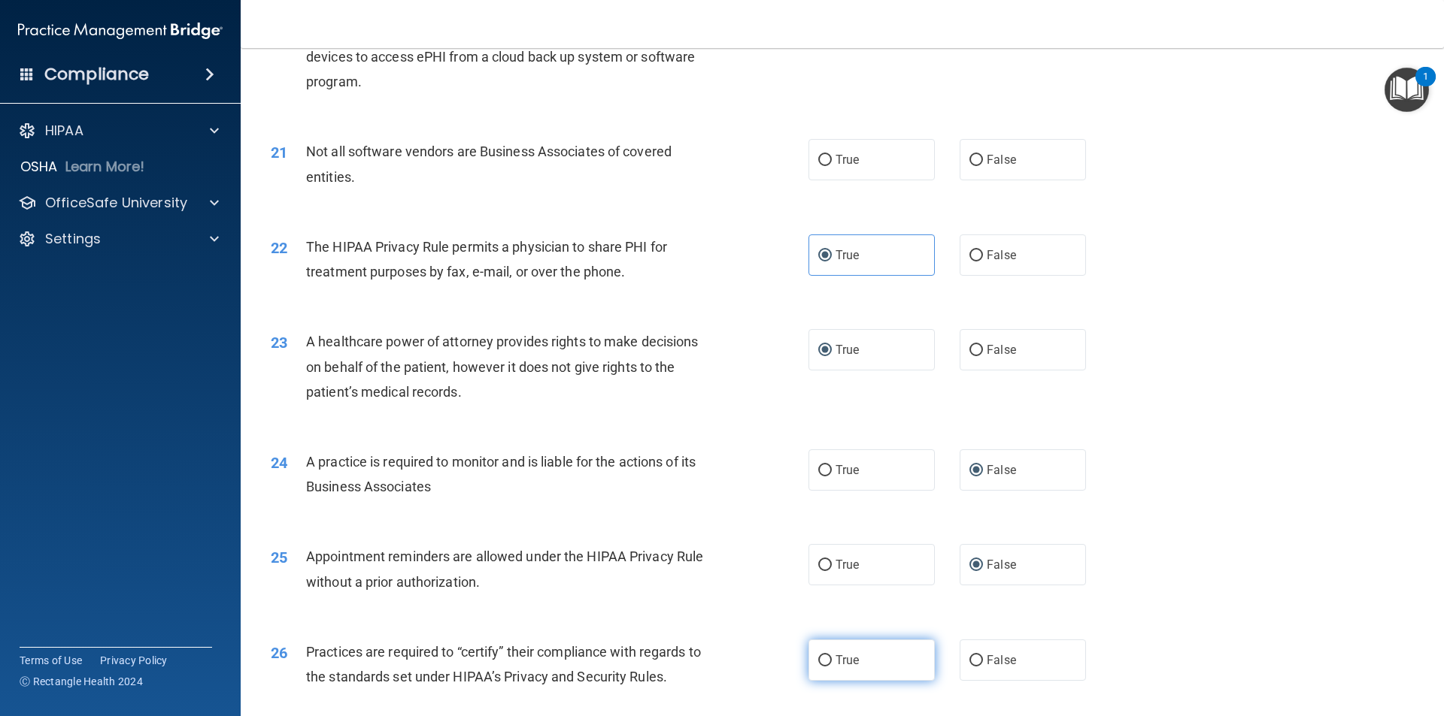
click at [835, 661] on span "True" at bounding box center [846, 660] width 23 height 14
click at [830, 661] on input "True" at bounding box center [825, 661] width 14 height 11
radio input "true"
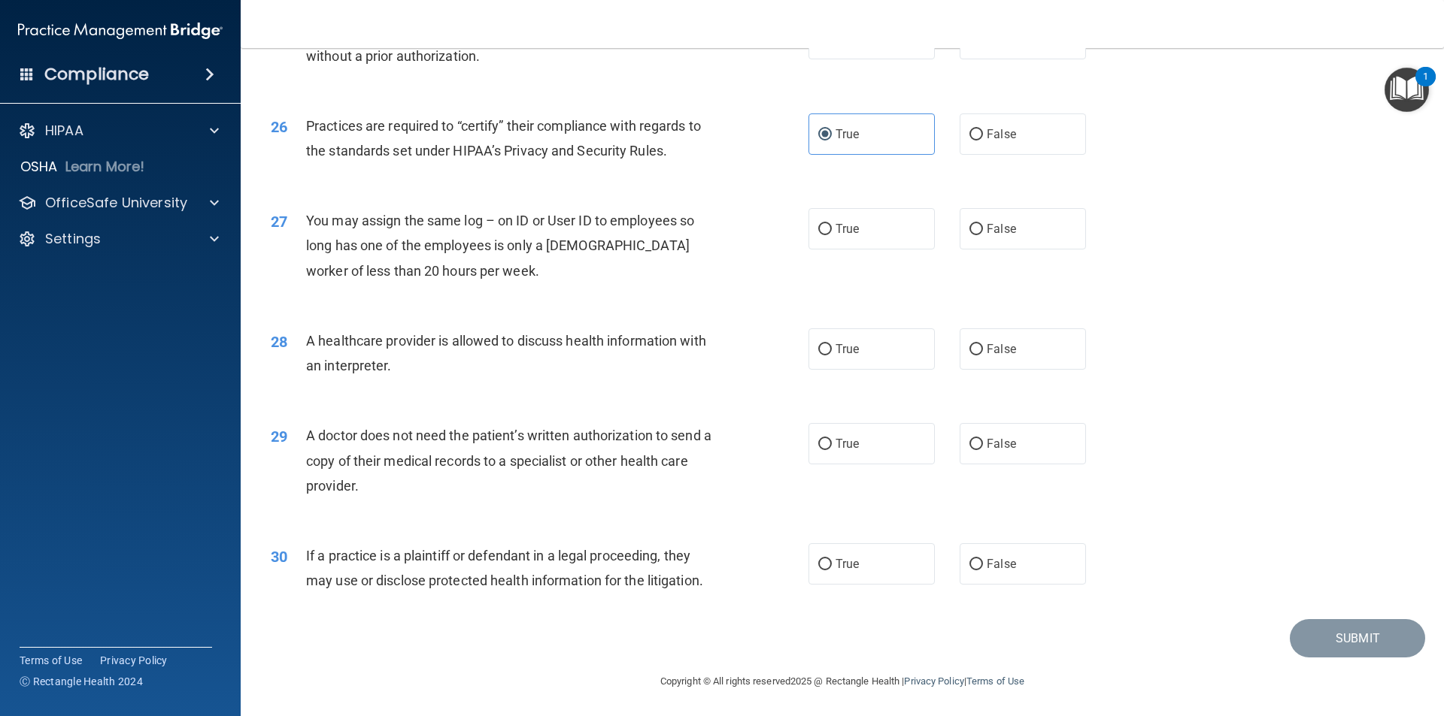
scroll to position [2783, 0]
click at [969, 134] on input "False" at bounding box center [976, 133] width 14 height 11
radio input "true"
radio input "false"
click at [974, 238] on label "False" at bounding box center [1022, 227] width 126 height 41
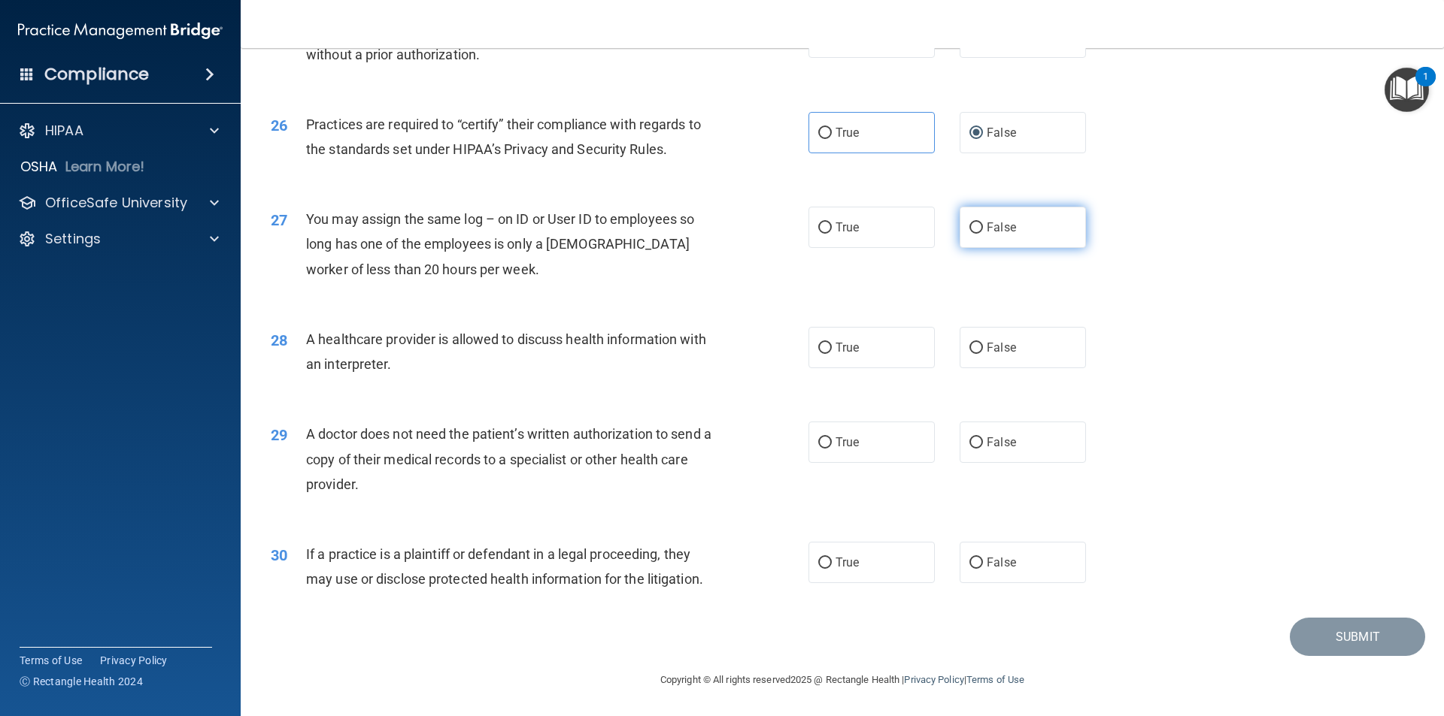
click at [974, 234] on input "False" at bounding box center [976, 228] width 14 height 11
radio input "true"
click at [851, 443] on span "True" at bounding box center [846, 442] width 23 height 14
click at [832, 443] on input "True" at bounding box center [825, 443] width 14 height 11
radio input "true"
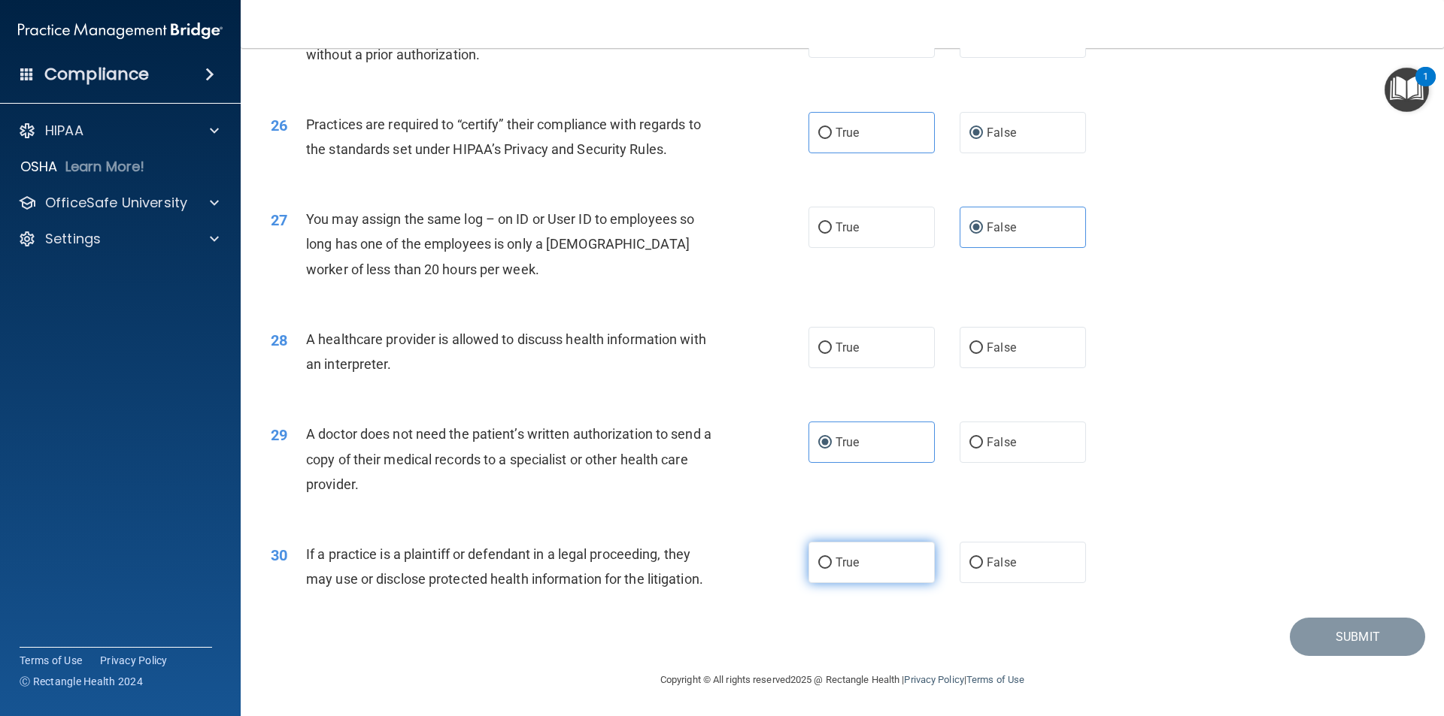
click at [846, 559] on span "True" at bounding box center [846, 563] width 23 height 14
click at [832, 559] on input "True" at bounding box center [825, 563] width 14 height 11
radio input "true"
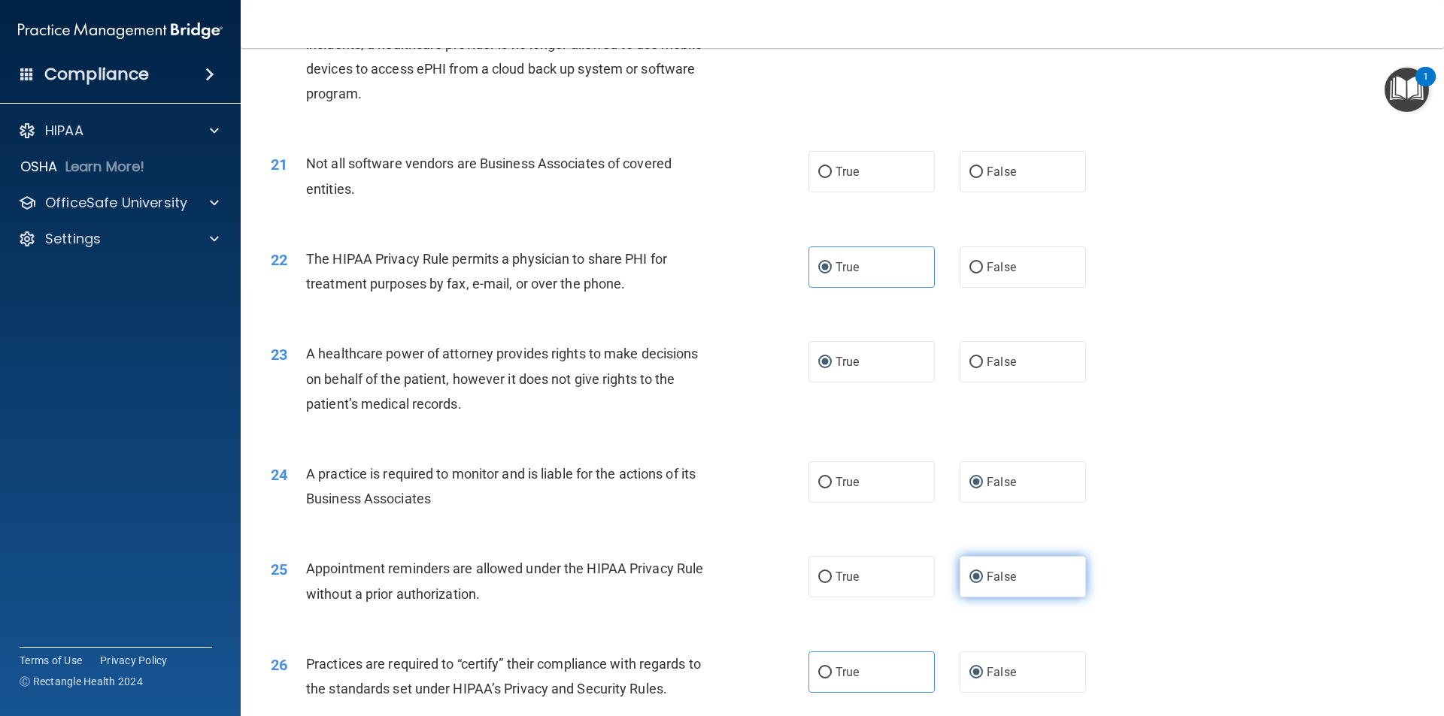
scroll to position [2182, 0]
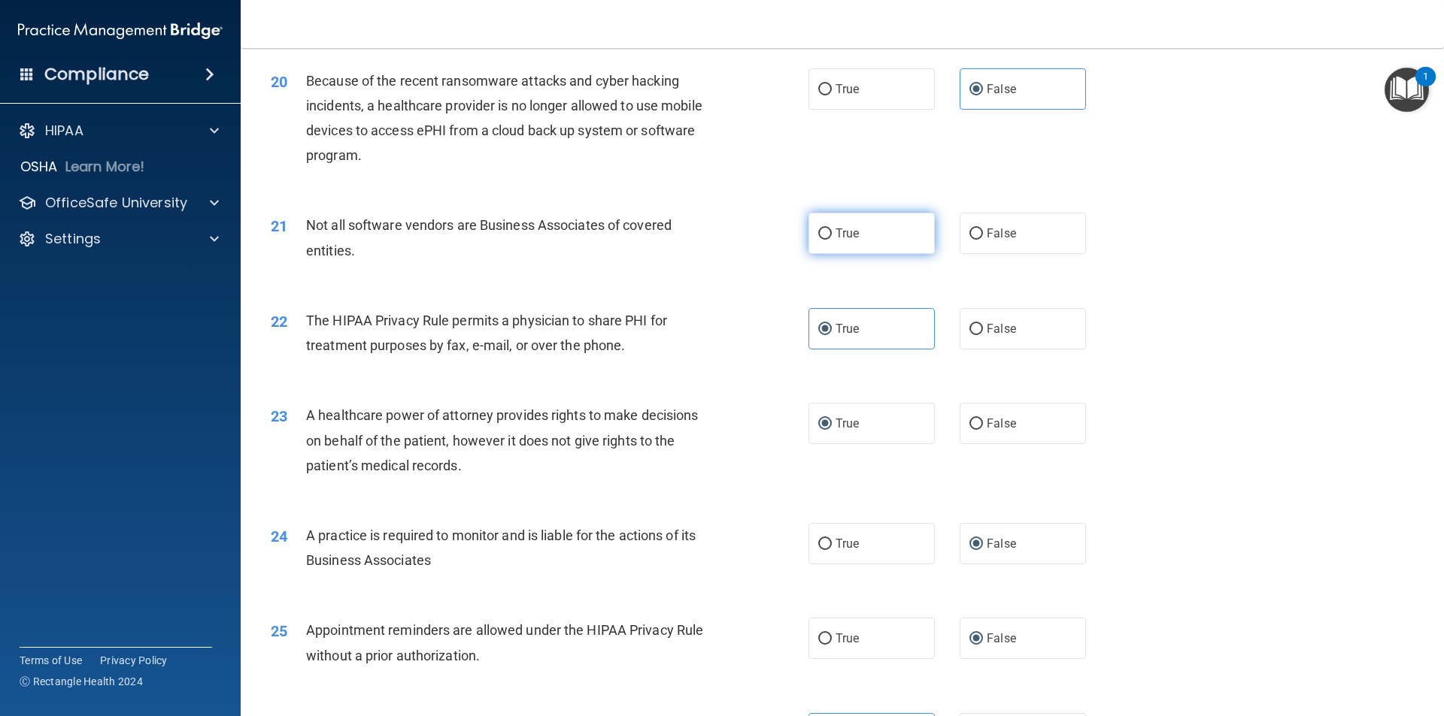
click at [825, 232] on input "True" at bounding box center [825, 234] width 14 height 11
radio input "true"
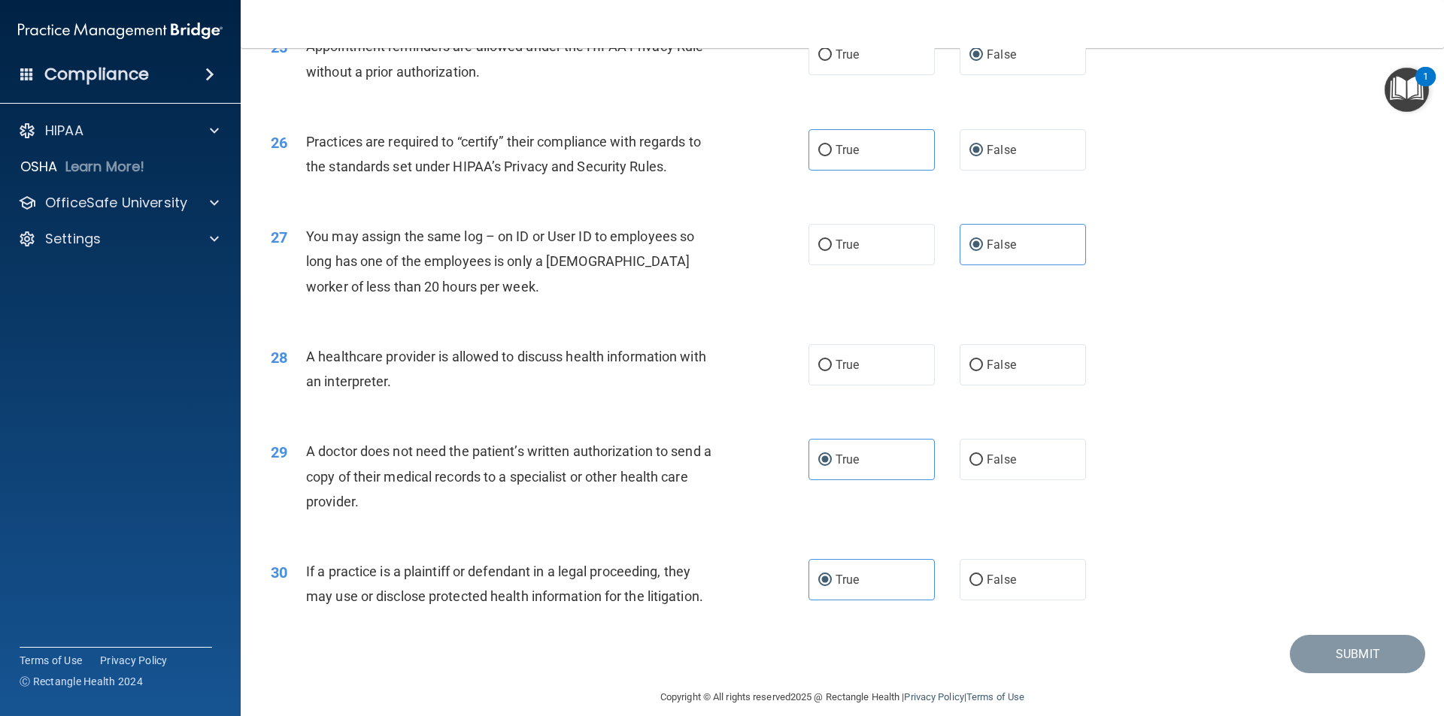
scroll to position [2783, 0]
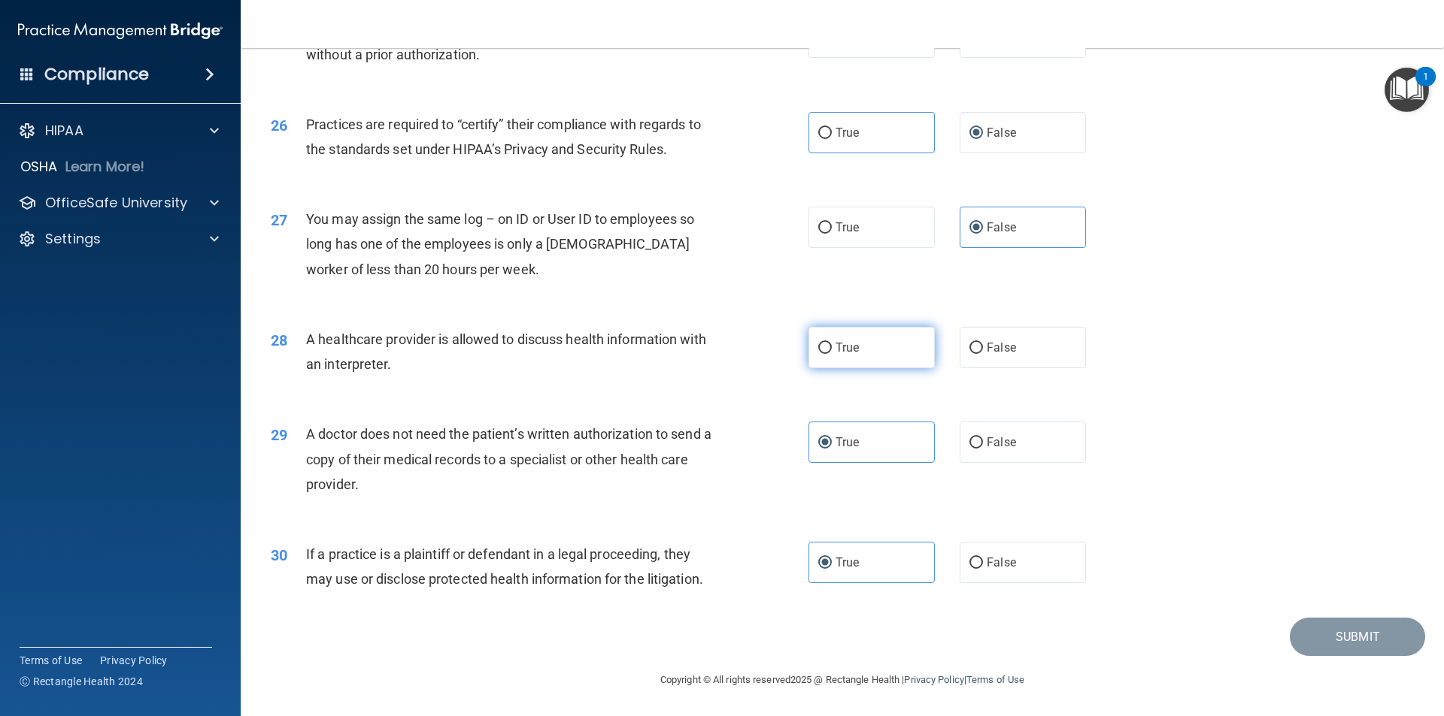
click at [835, 344] on span "True" at bounding box center [846, 348] width 23 height 14
click at [832, 344] on input "True" at bounding box center [825, 348] width 14 height 11
radio input "true"
click at [1338, 642] on button "Submit" at bounding box center [1356, 637] width 135 height 38
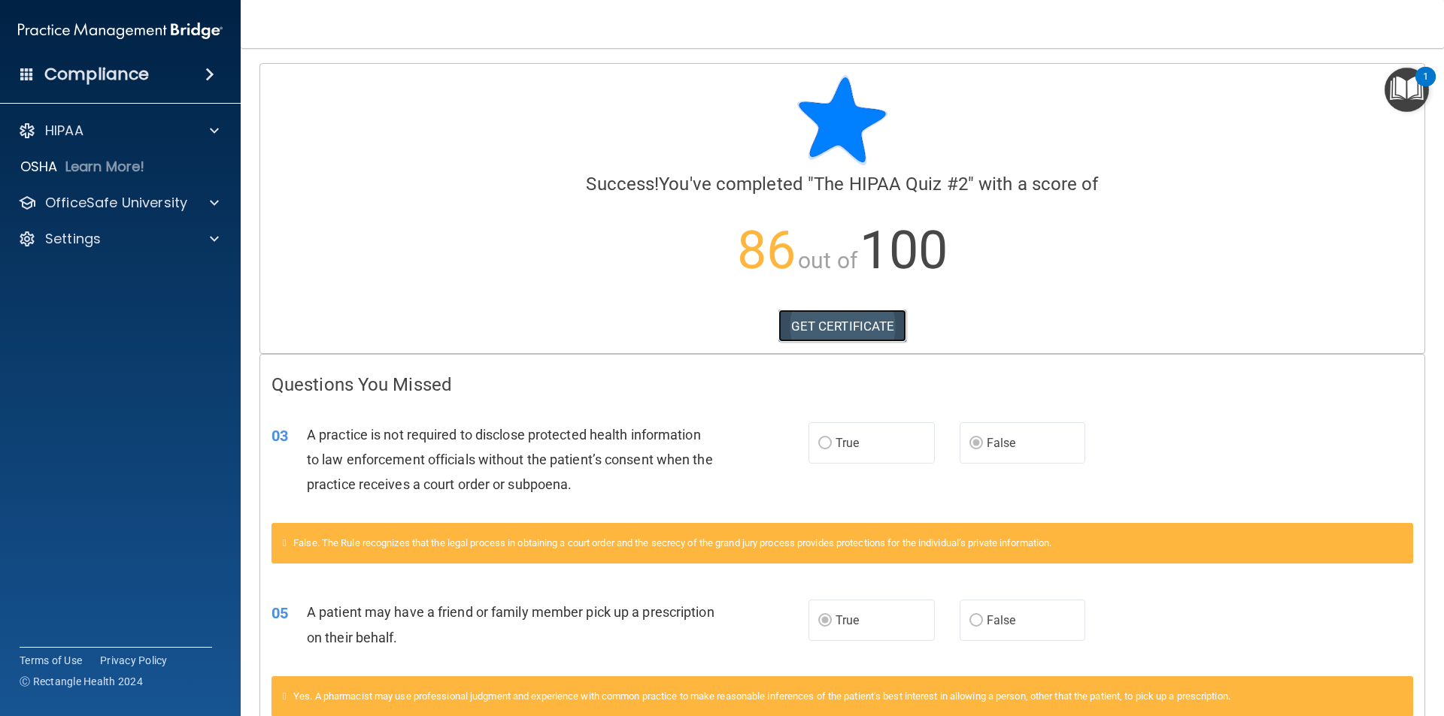
click at [826, 320] on link "GET CERTIFICATE" at bounding box center [842, 326] width 129 height 33
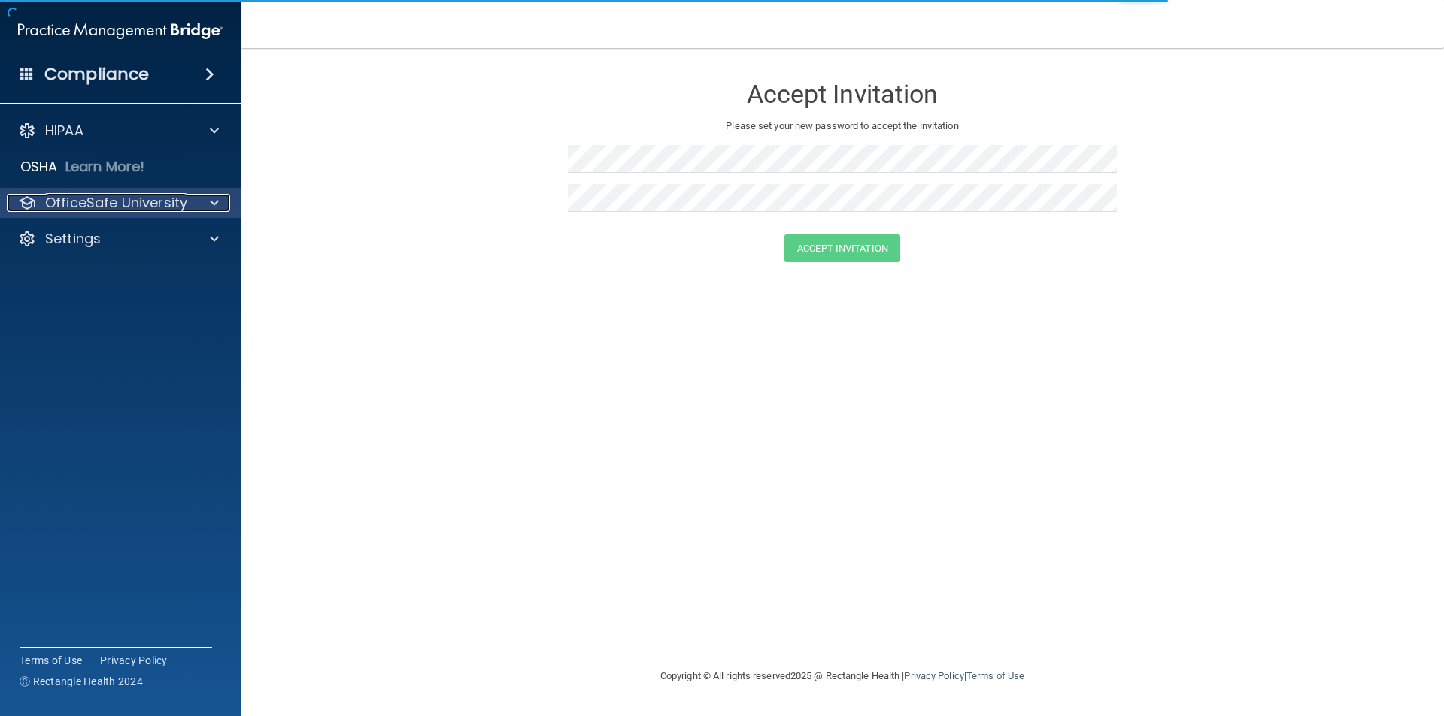
click at [50, 196] on p "OfficeSafe University" at bounding box center [116, 203] width 142 height 18
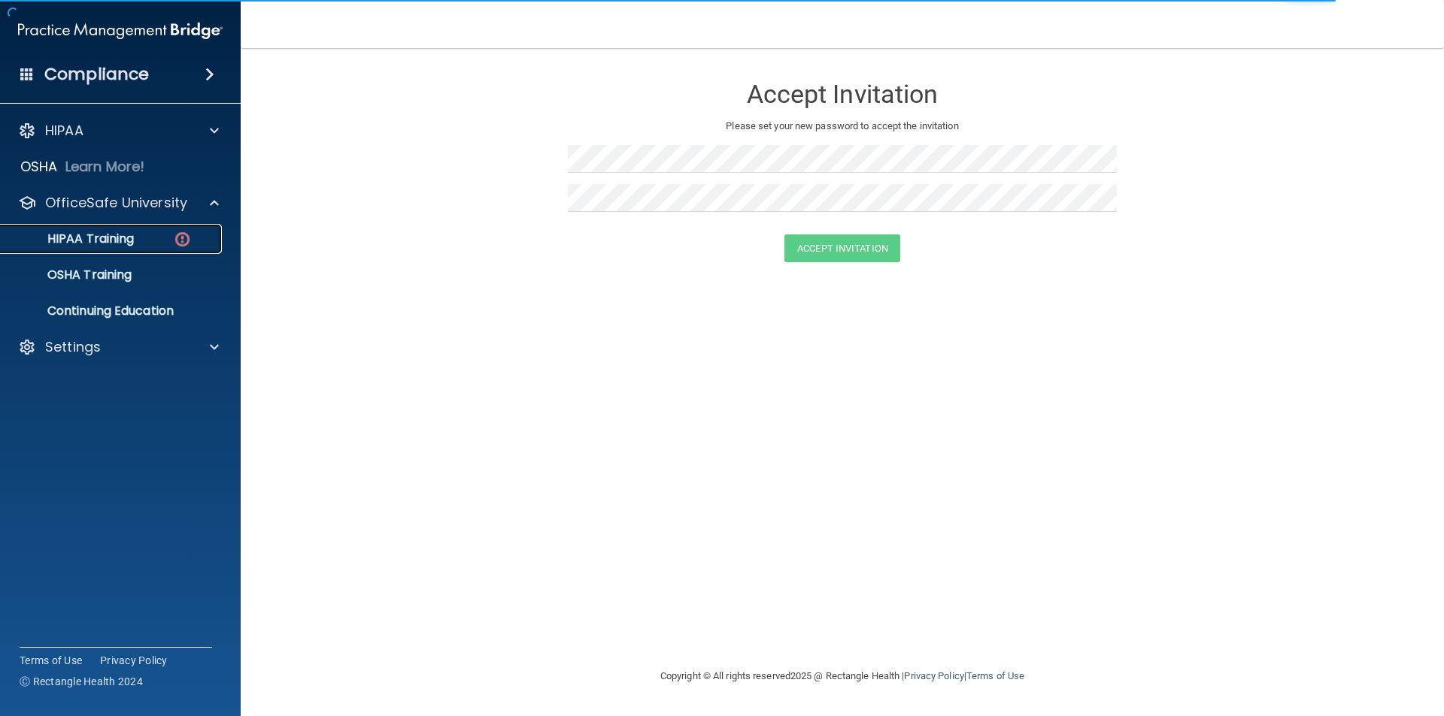
click at [57, 232] on p "HIPAA Training" at bounding box center [72, 239] width 124 height 15
